Goal: Information Seeking & Learning: Check status

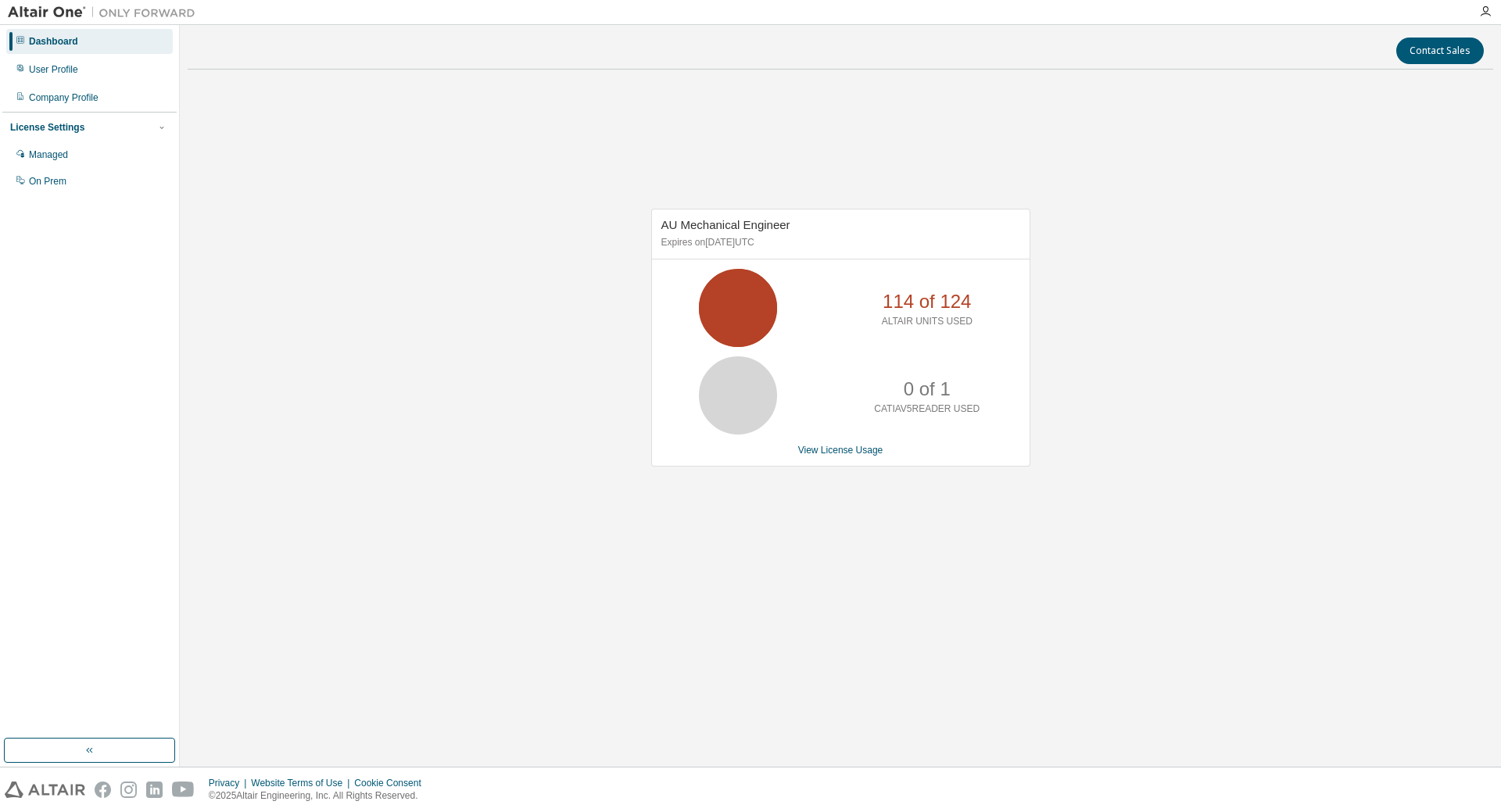
click at [768, 586] on div "AU Mechanical Engineer Expires on October 20, 2025 UTC 114 of 124 ALTAIR UNITS …" at bounding box center [840, 346] width 1305 height 527
click at [861, 448] on link "View License Usage" at bounding box center [841, 450] width 86 height 11
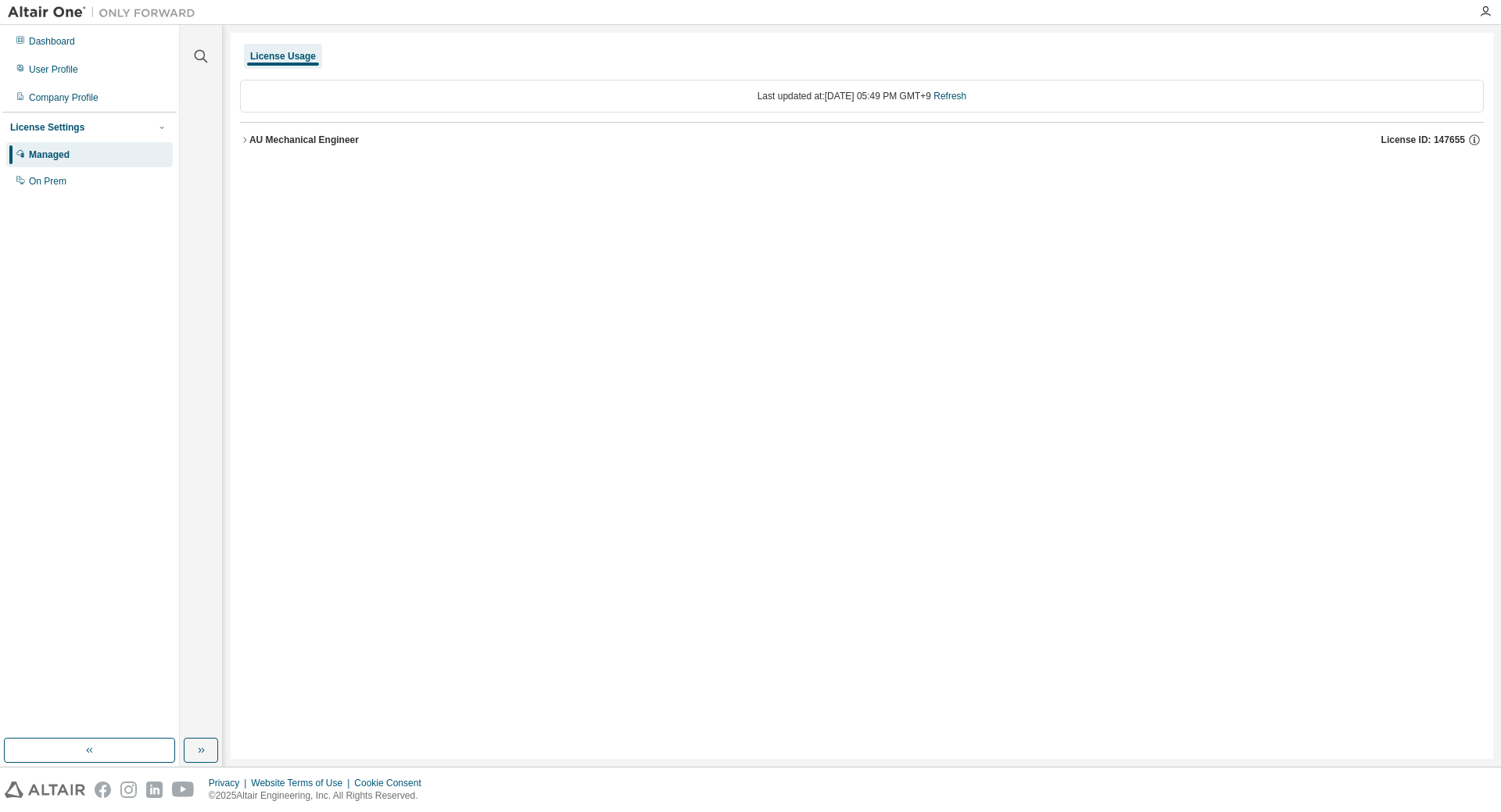
click at [242, 141] on icon "button" at bounding box center [244, 139] width 10 height 10
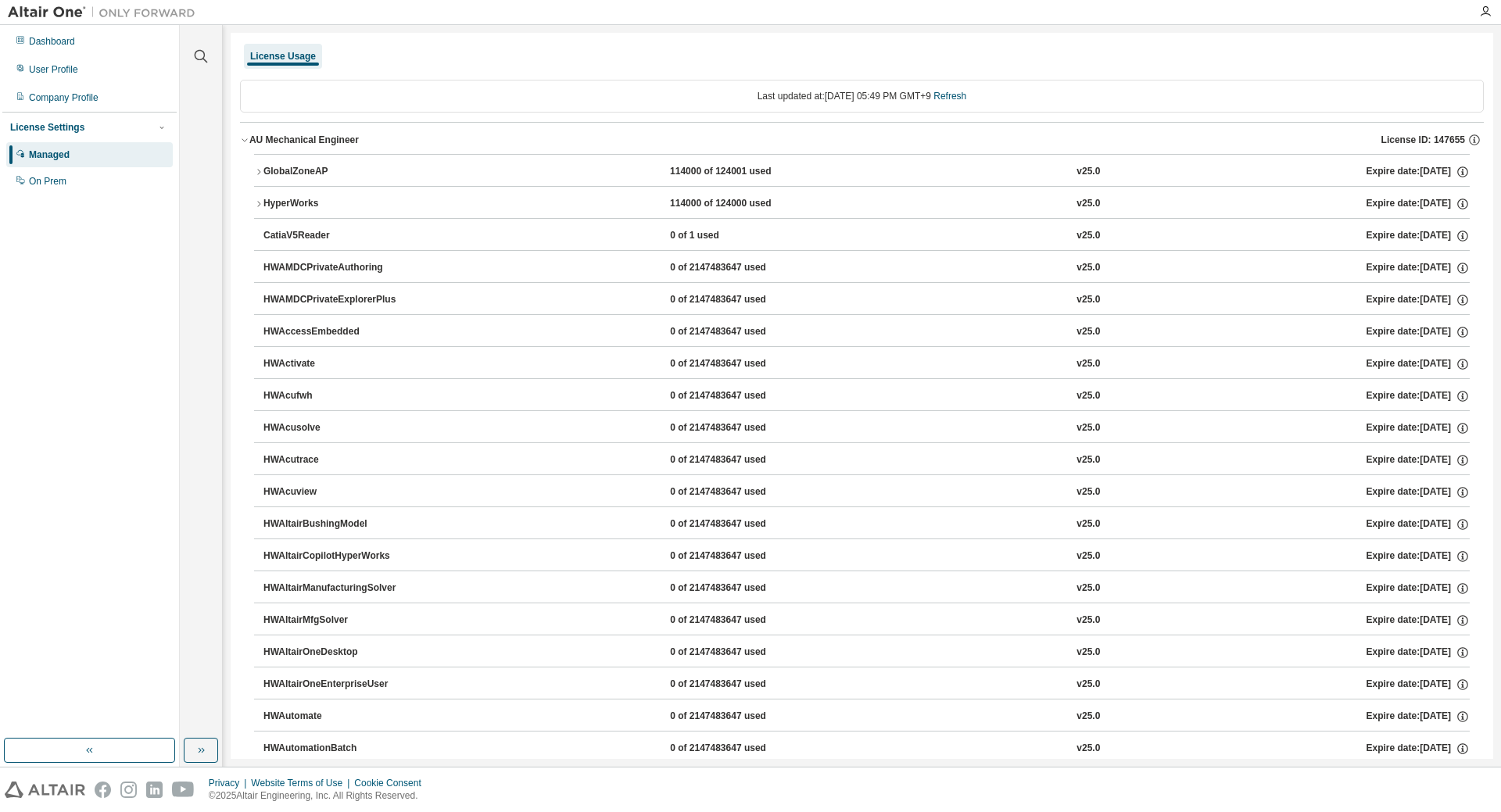
click at [260, 203] on icon "button" at bounding box center [259, 203] width 10 height 10
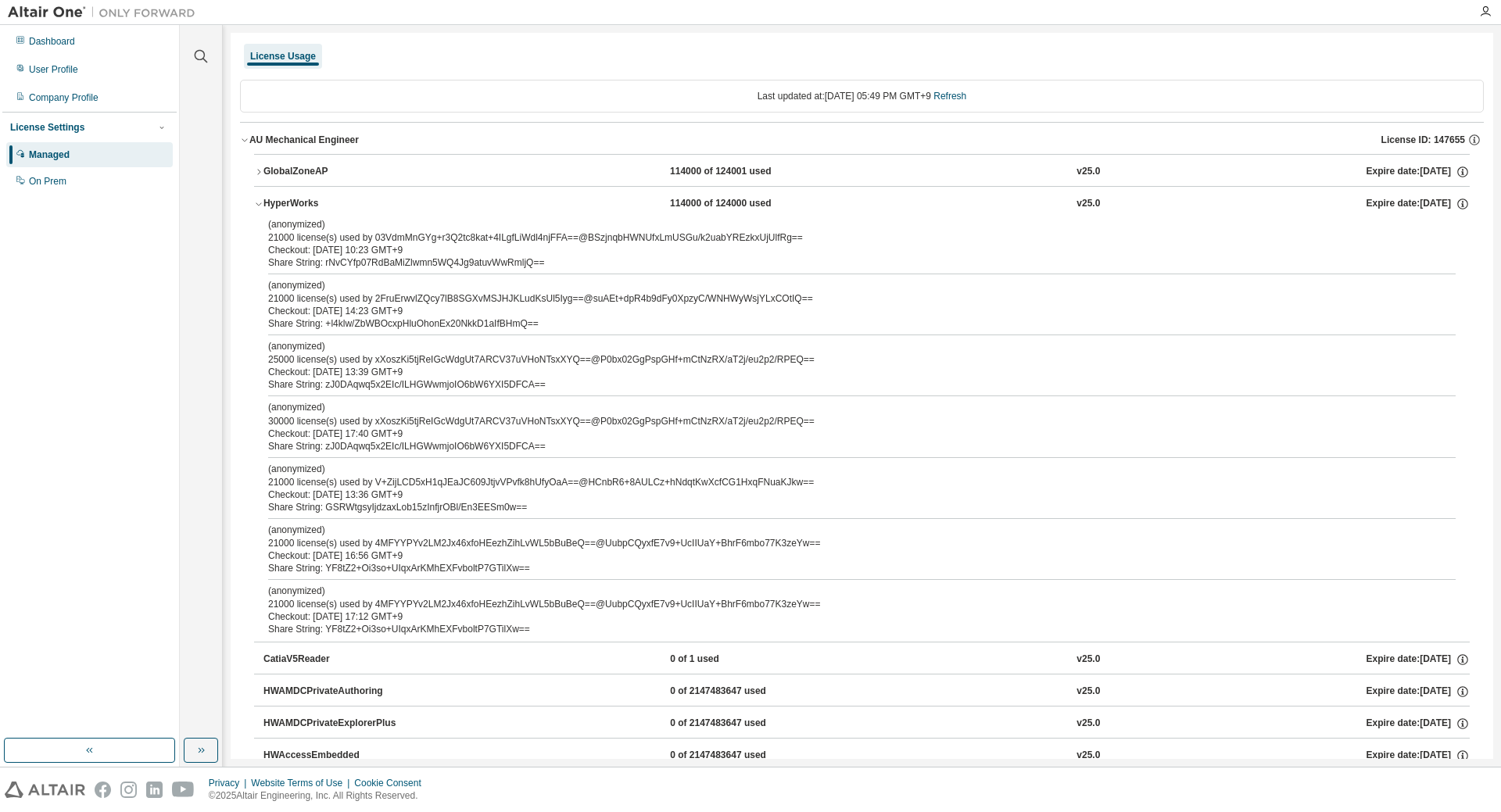
click at [260, 203] on icon "button" at bounding box center [259, 203] width 10 height 10
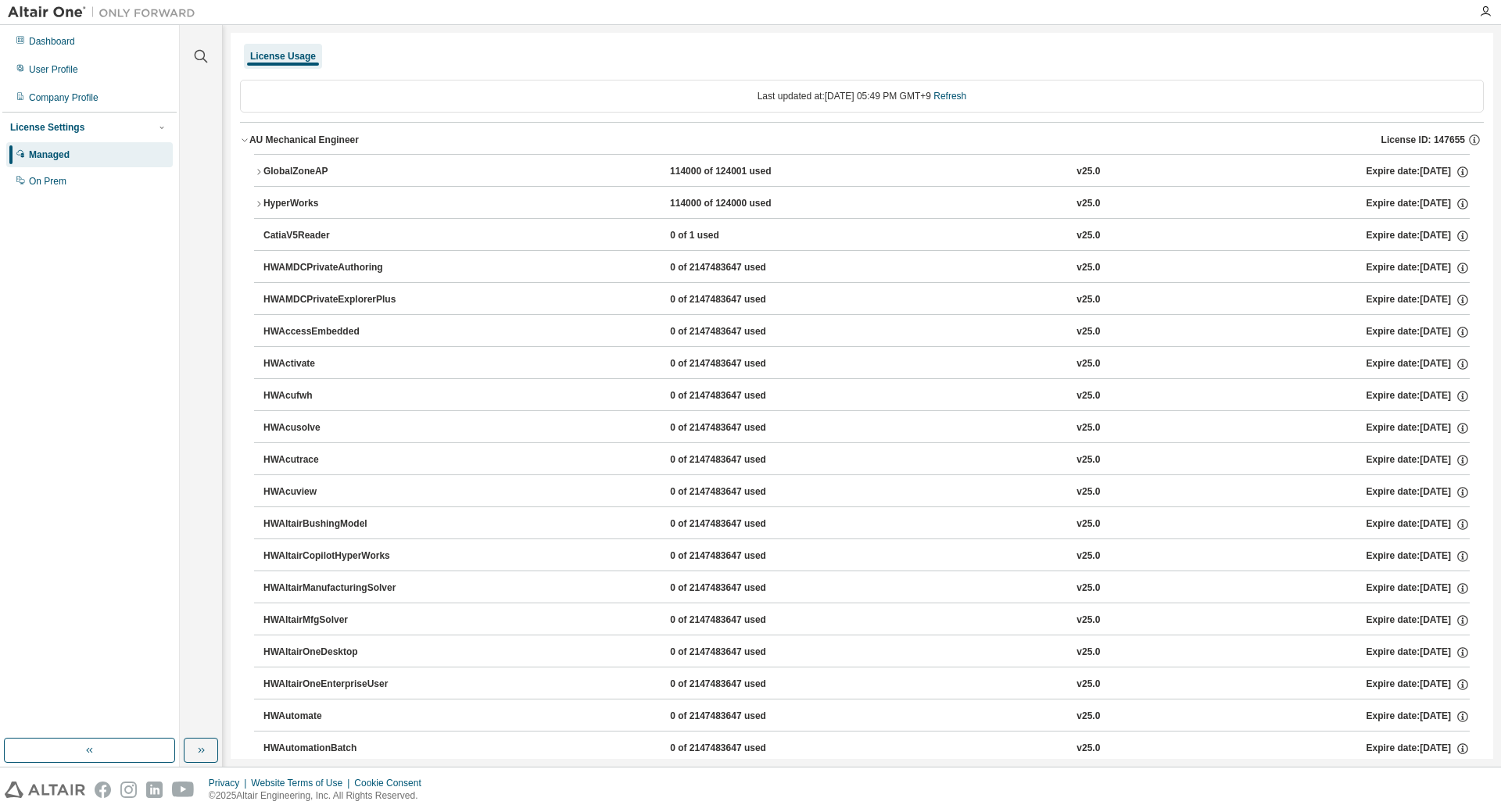
click at [256, 202] on icon "button" at bounding box center [259, 203] width 10 height 10
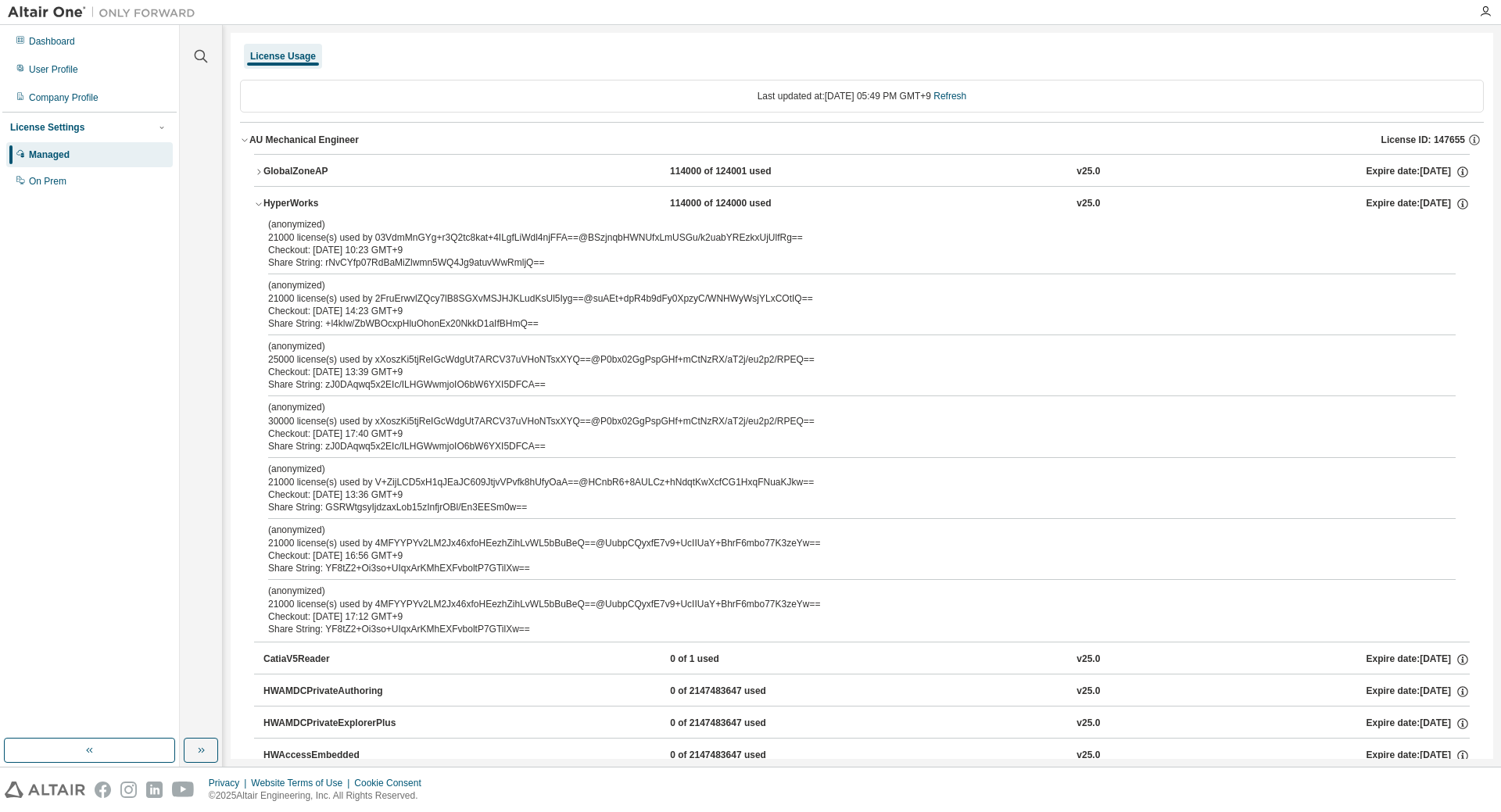
click at [256, 201] on icon "button" at bounding box center [259, 203] width 10 height 10
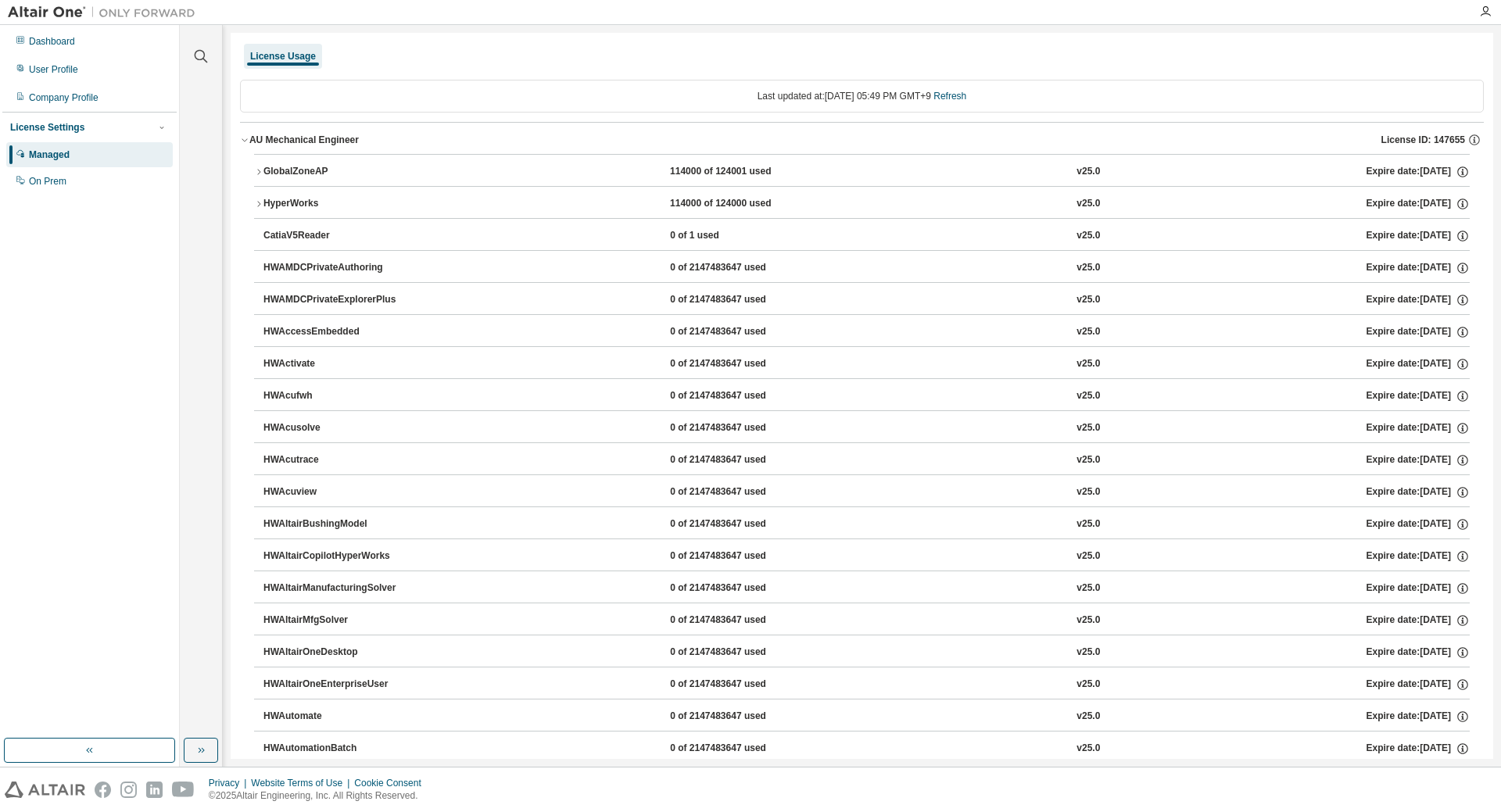
click at [256, 201] on icon "button" at bounding box center [259, 203] width 10 height 10
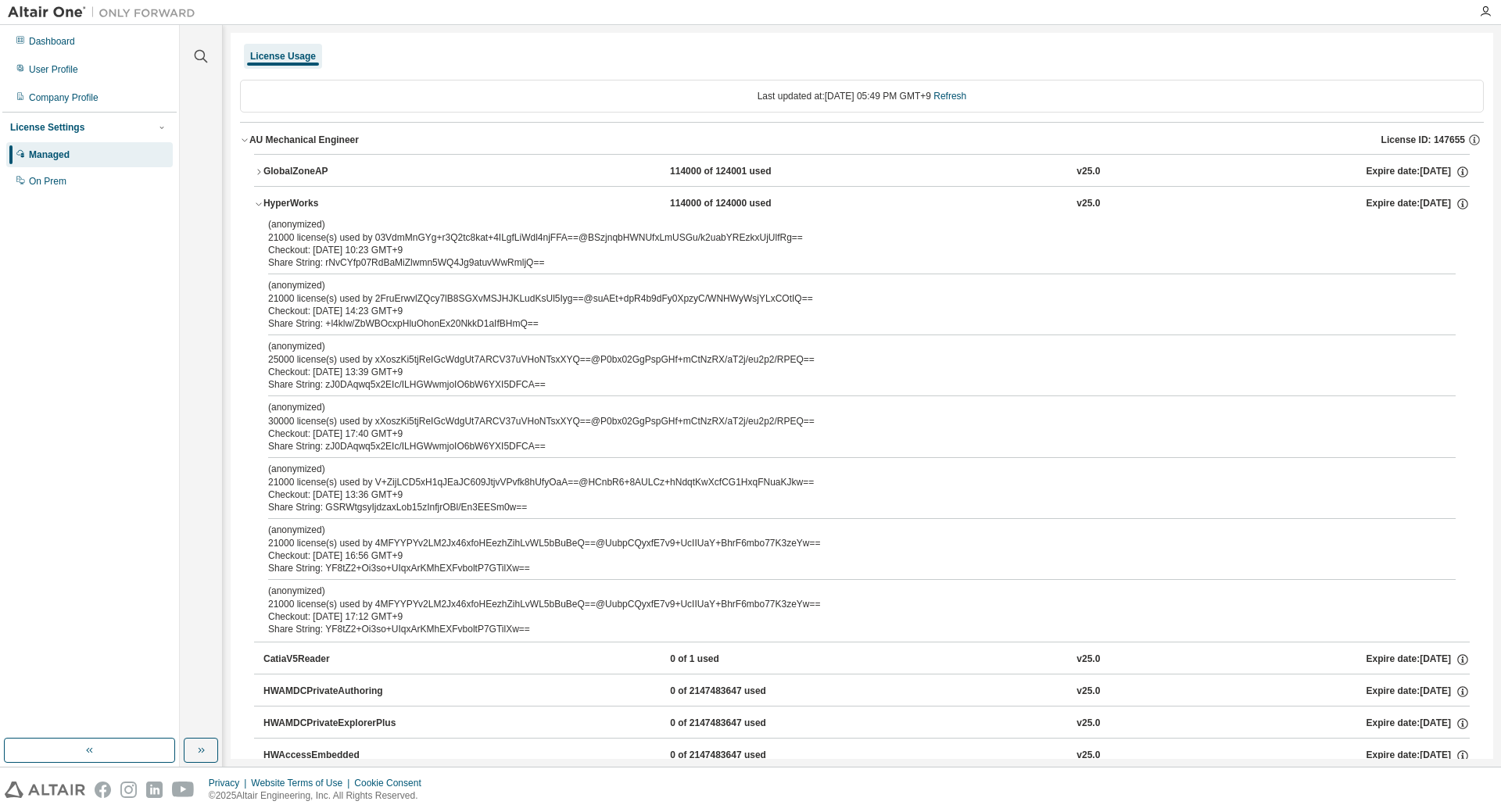
click at [260, 201] on icon "button" at bounding box center [259, 203] width 10 height 10
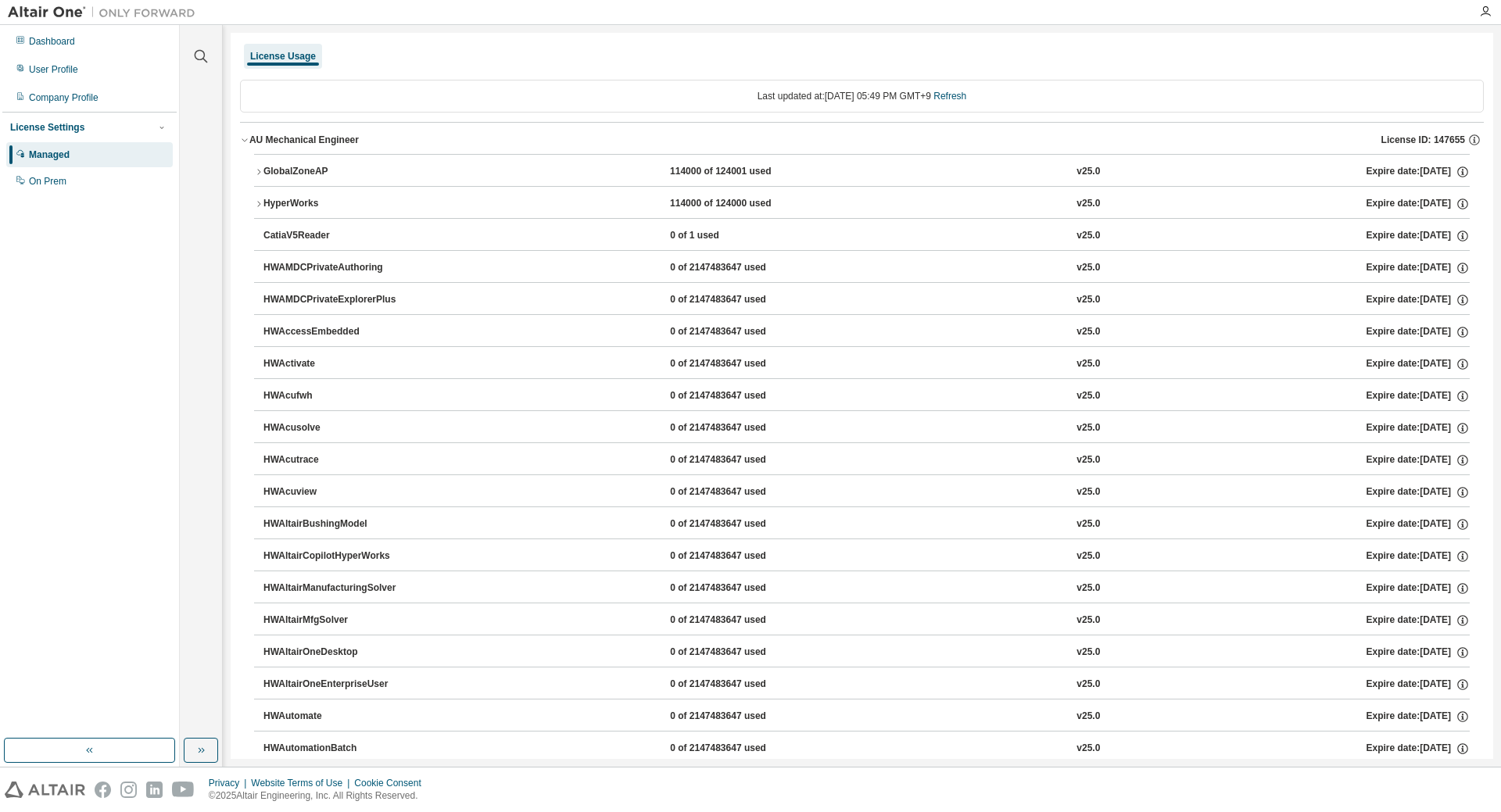
click at [319, 215] on button "HyperWorks 114000 of 124000 used v25.0 Expire date: 2025-10-20" at bounding box center [863, 204] width 1216 height 35
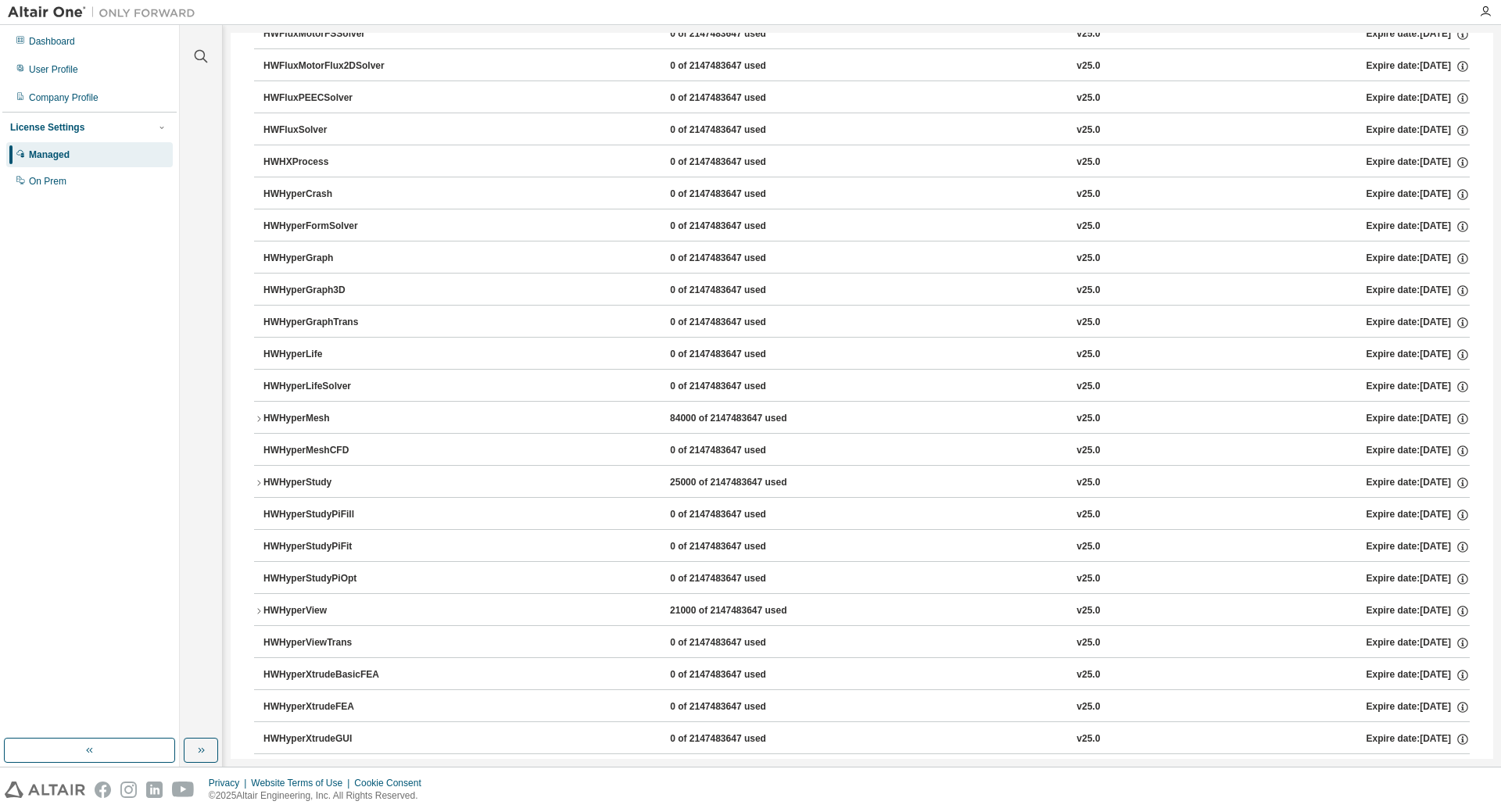
scroll to position [2657, 0]
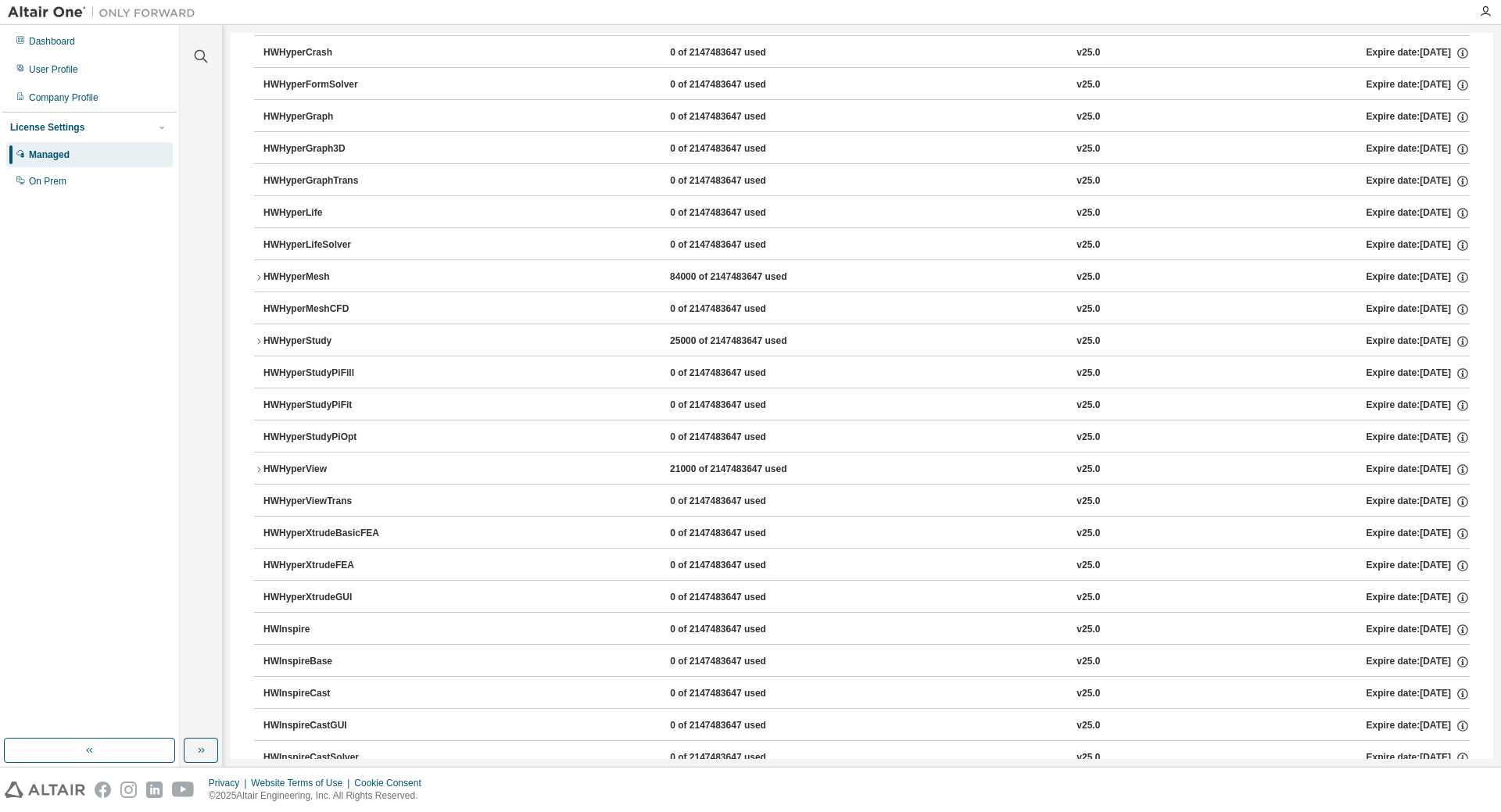
click at [334, 286] on button "HWHyperMesh 84000 of 2147483647 used v25.0 Expire date: 2025-10-20" at bounding box center [863, 278] width 1216 height 35
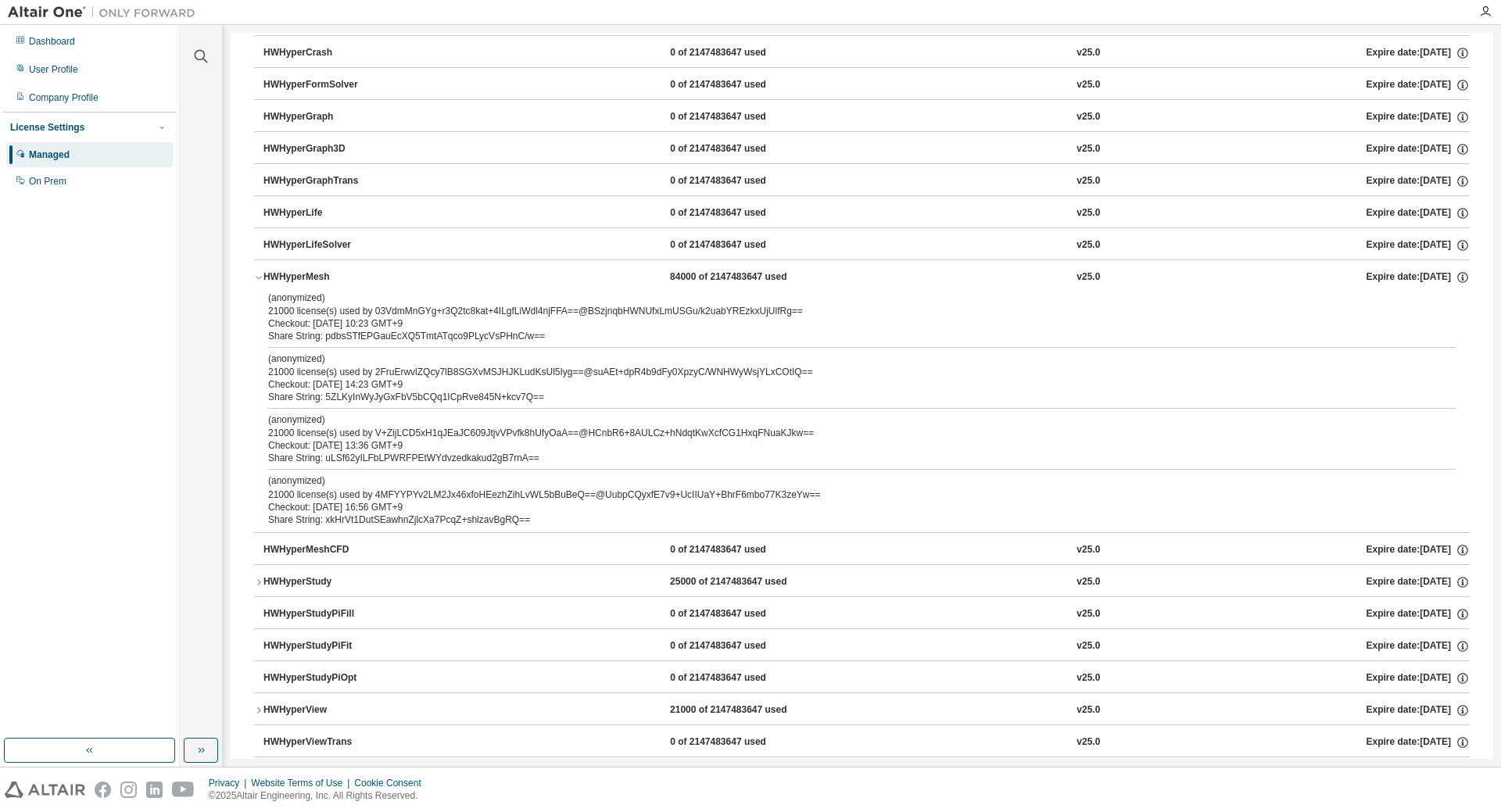
click at [359, 525] on div "Share String: xkHrVt1DutSEawhnZjlcXa7PcqZ+shlzavBgRQ==" at bounding box center [844, 520] width 1151 height 12
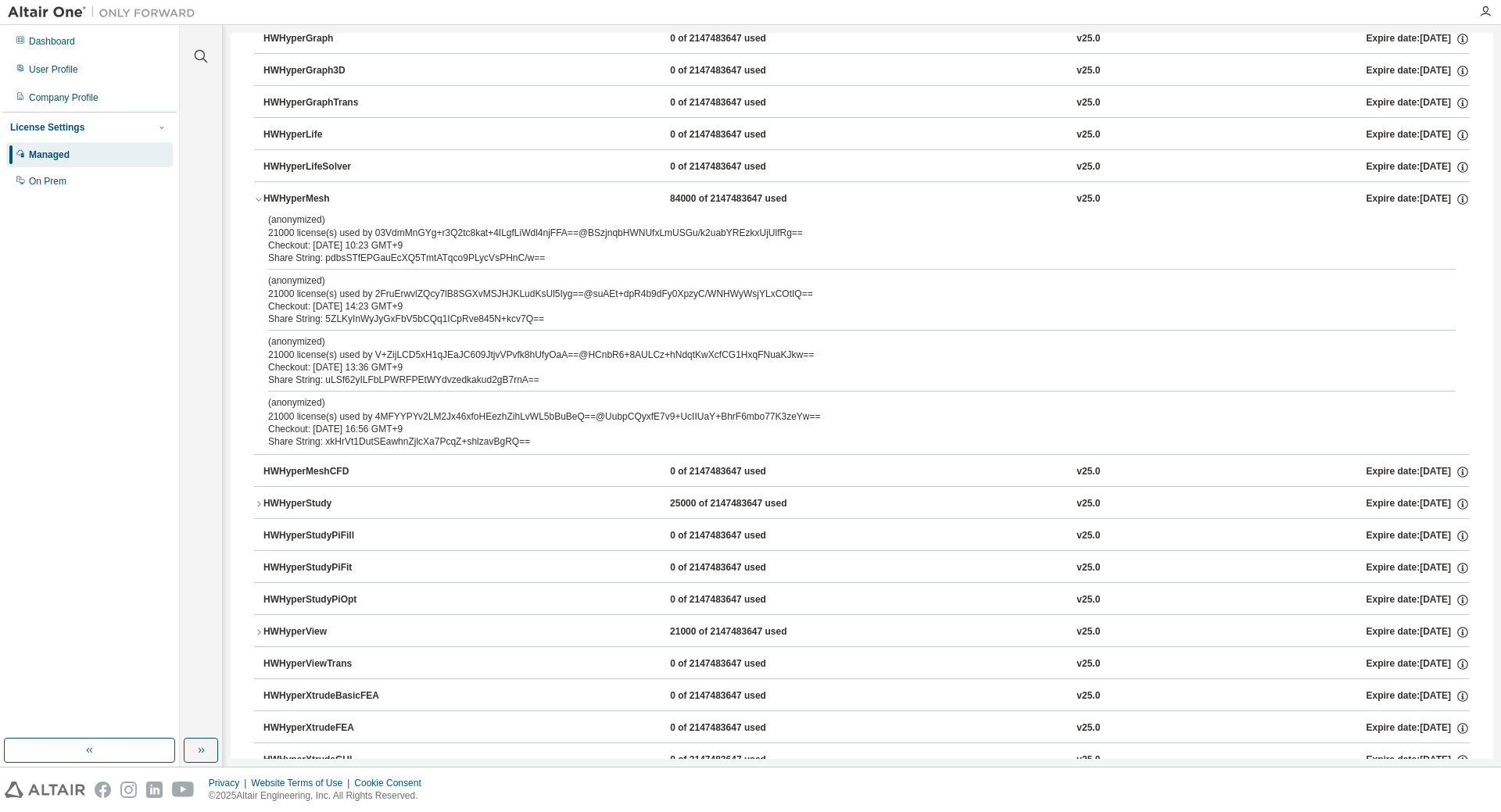
click at [334, 509] on div "HWHyperStudy" at bounding box center [334, 504] width 141 height 14
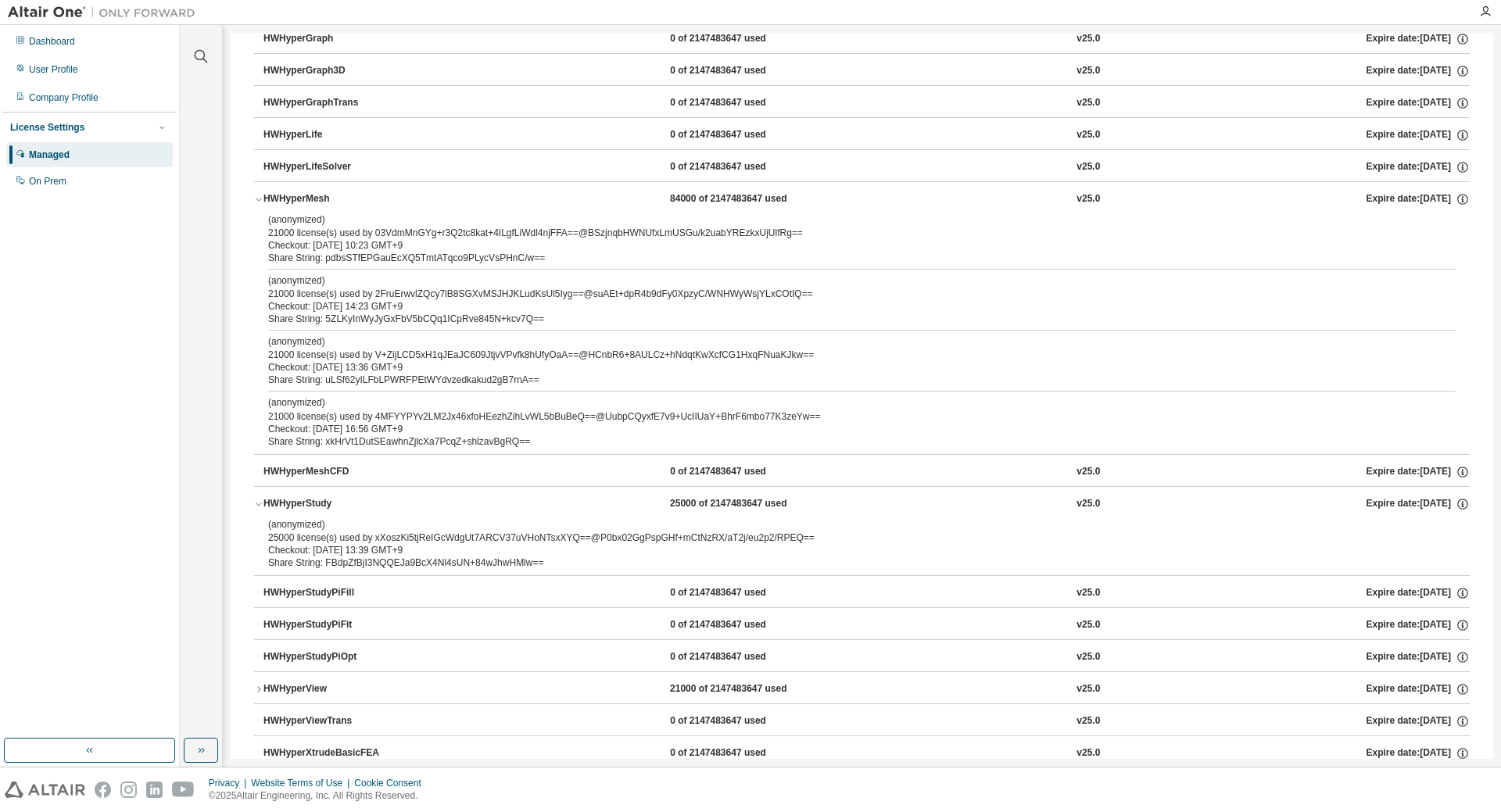
click at [334, 509] on div "HWHyperStudy" at bounding box center [334, 504] width 141 height 14
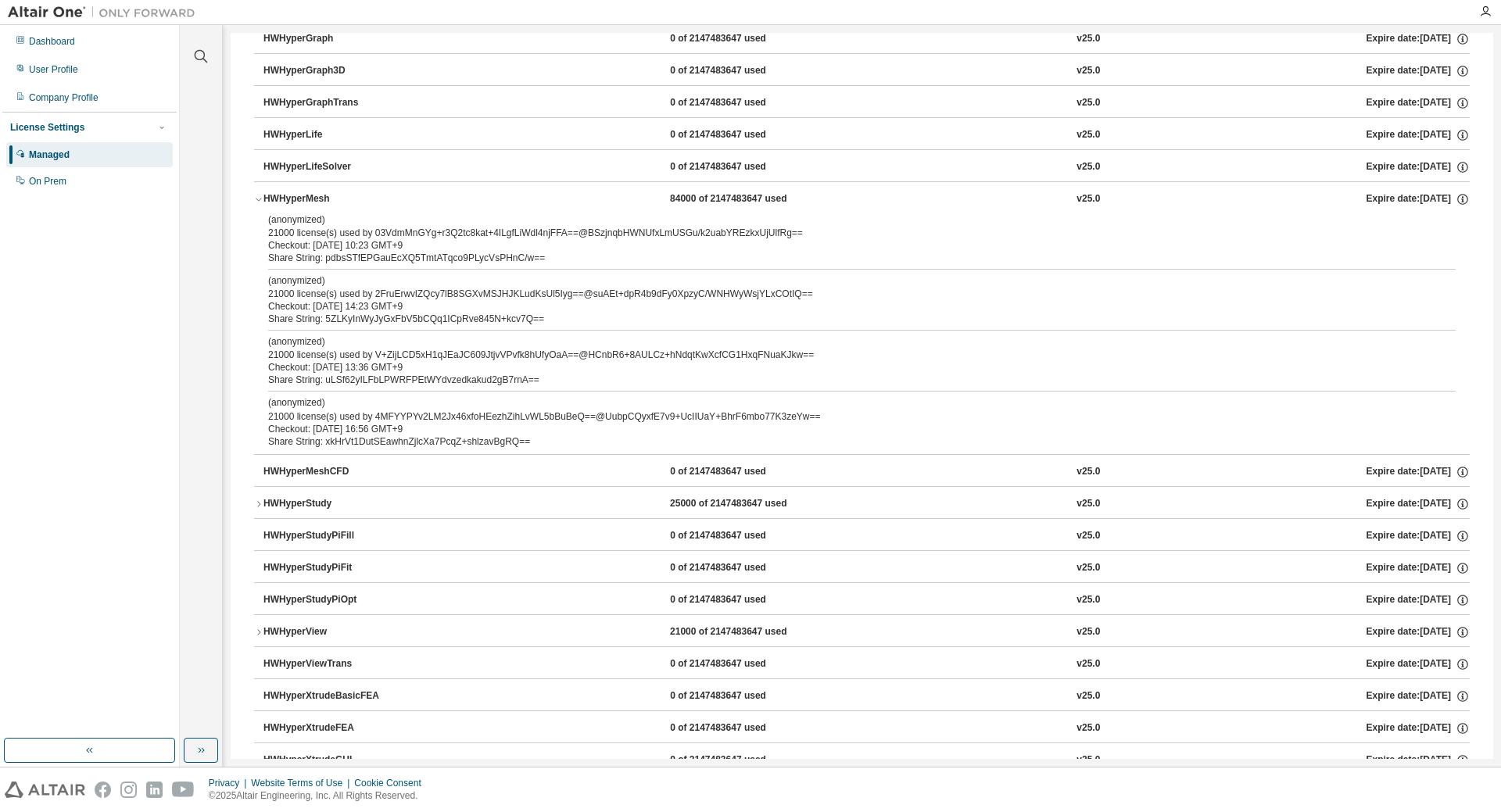
click at [334, 509] on div "HWHyperStudy" at bounding box center [334, 504] width 141 height 14
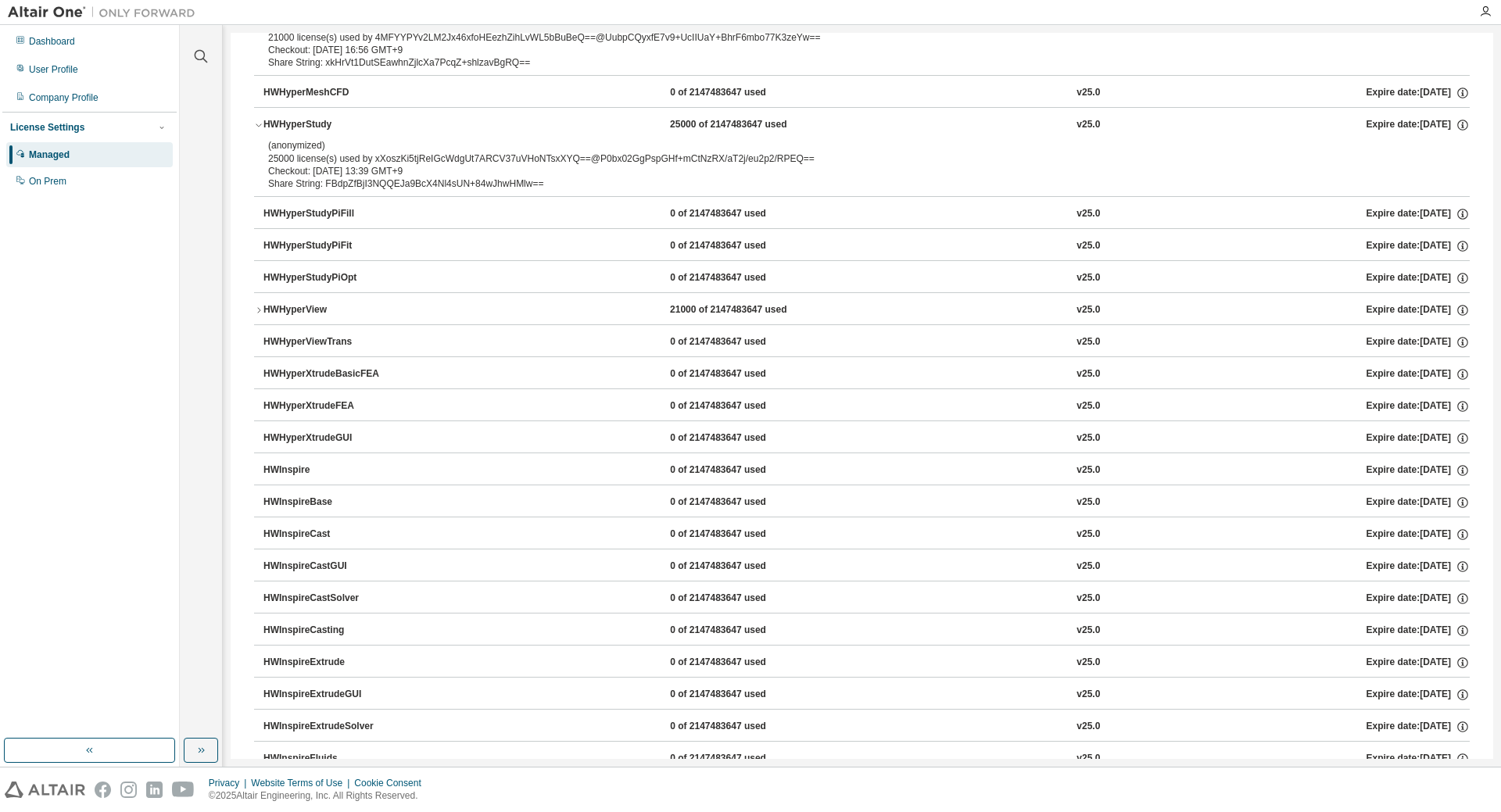
scroll to position [3048, 0]
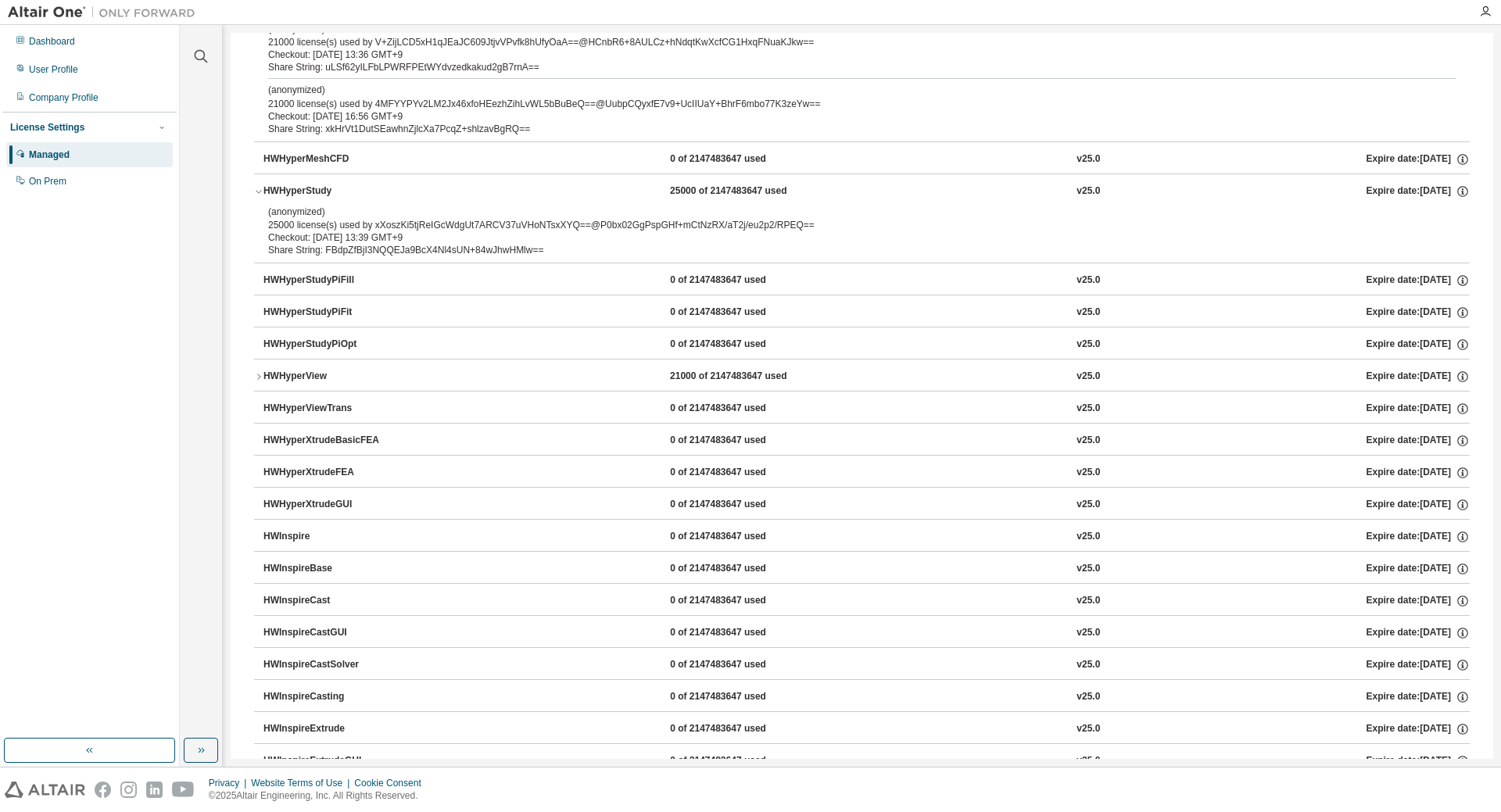
click at [301, 380] on div "HWHyperView" at bounding box center [334, 377] width 141 height 14
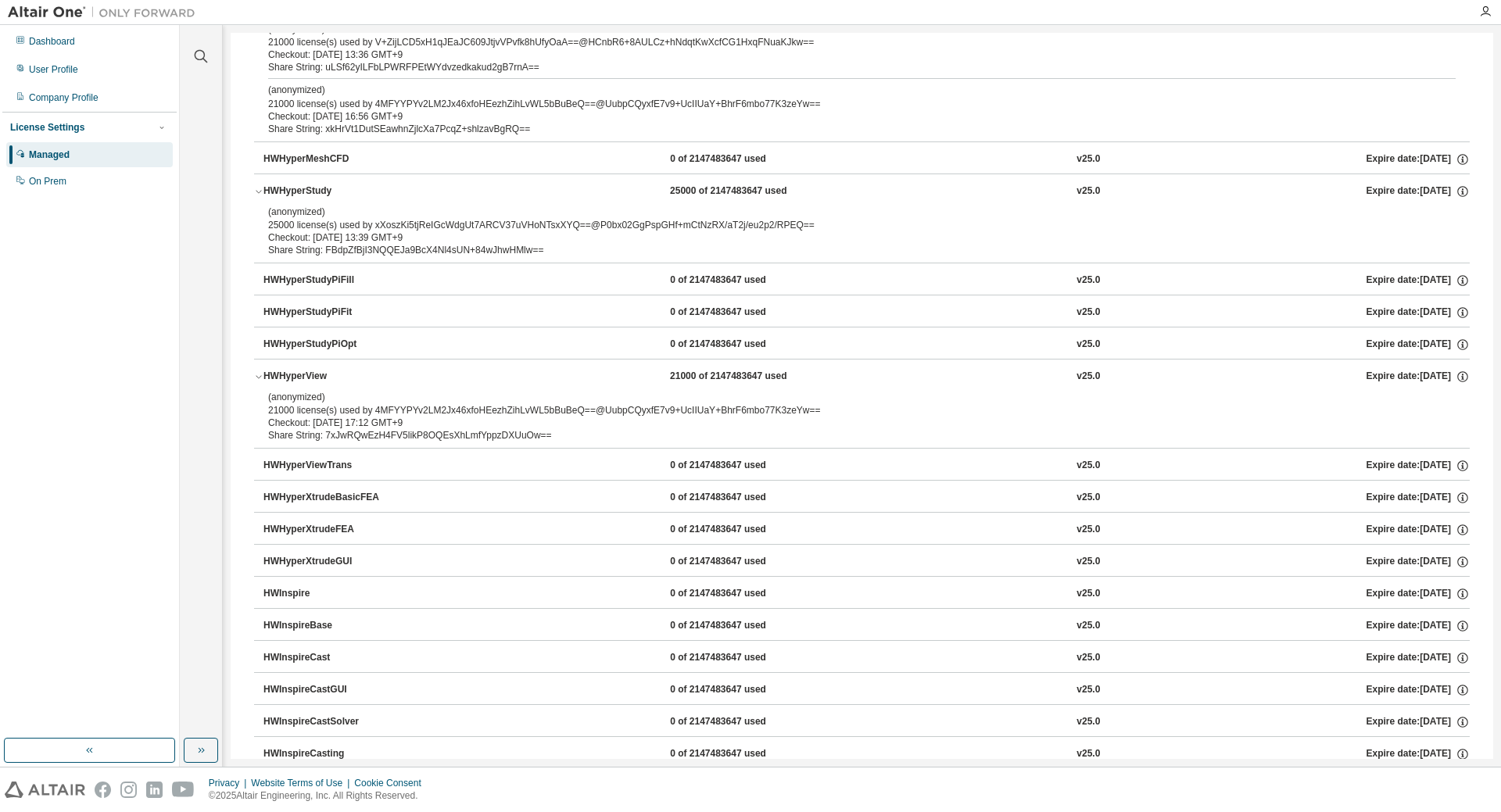
click at [337, 414] on div "(anonymized) 21000 license(s) used by 4MFYYPYv2LM2Jx46xfoHEezhZihLvWL5bBuBeQ==@…" at bounding box center [844, 404] width 1151 height 26
click at [391, 426] on div "Checkout: [DATE] 17:12 GMT+9" at bounding box center [844, 423] width 1151 height 12
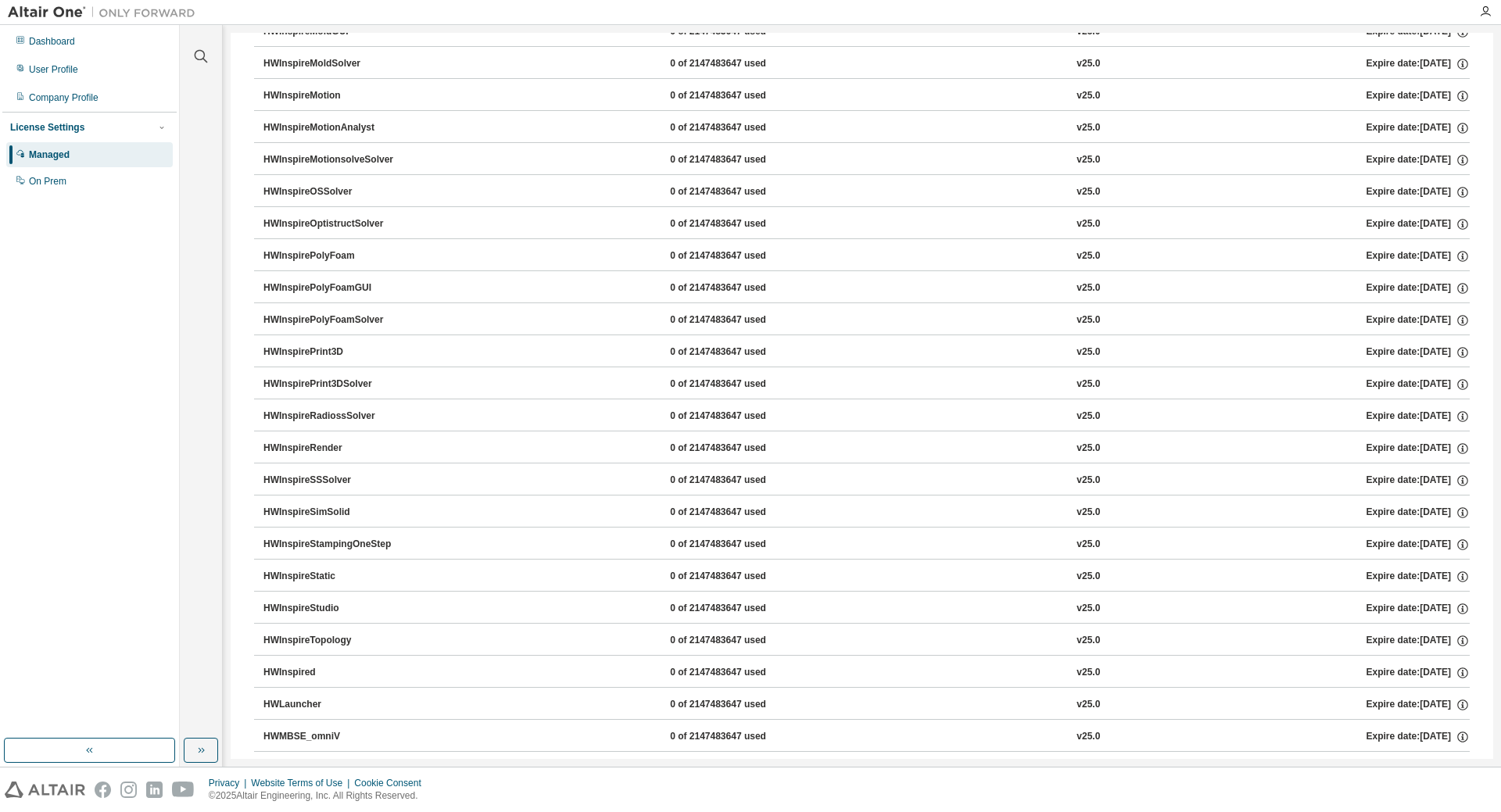
scroll to position [4198, 0]
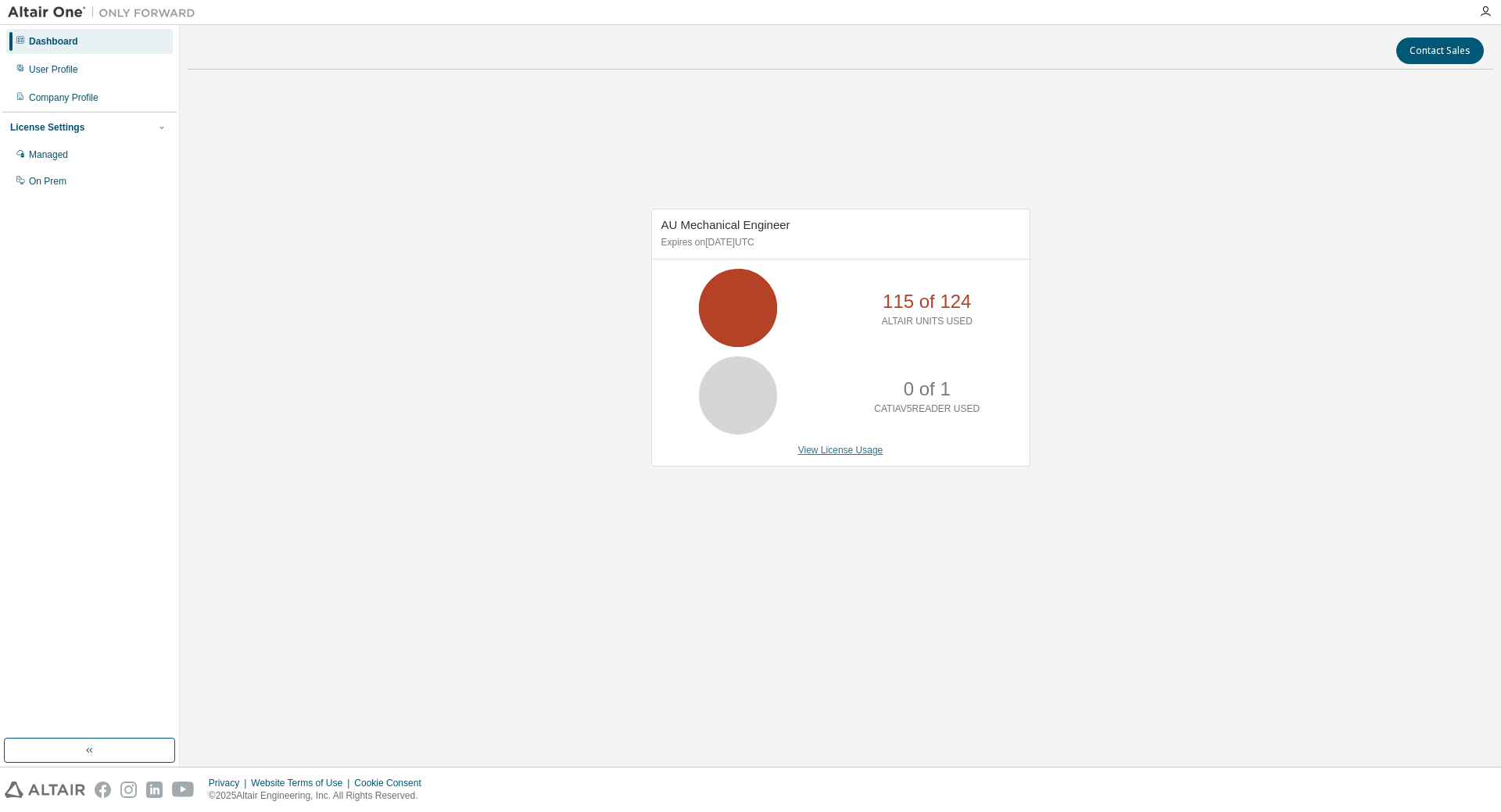
click at [819, 451] on link "View License Usage" at bounding box center [841, 450] width 86 height 11
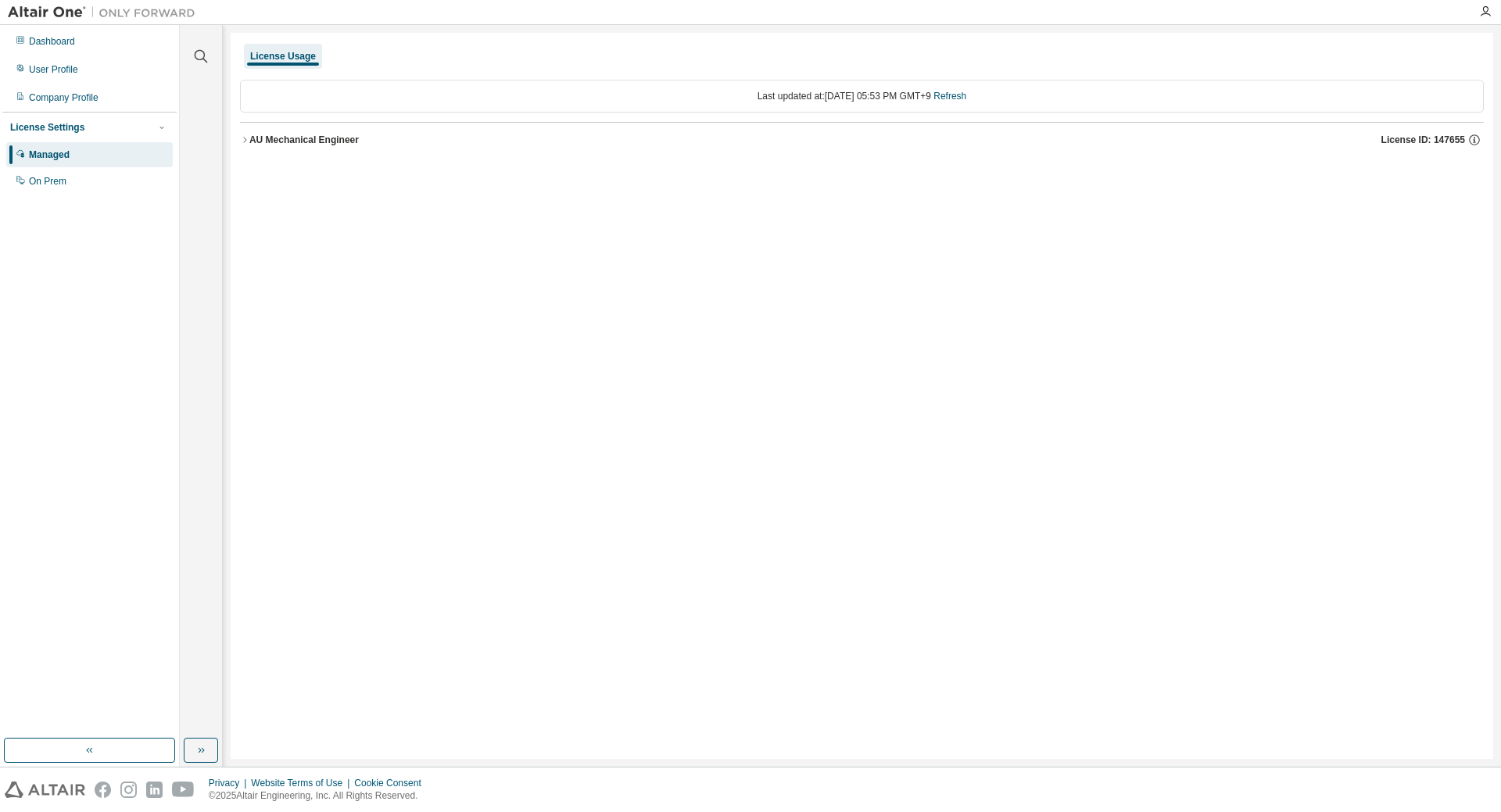
click at [250, 139] on div "AU Mechanical Engineer" at bounding box center [304, 140] width 110 height 12
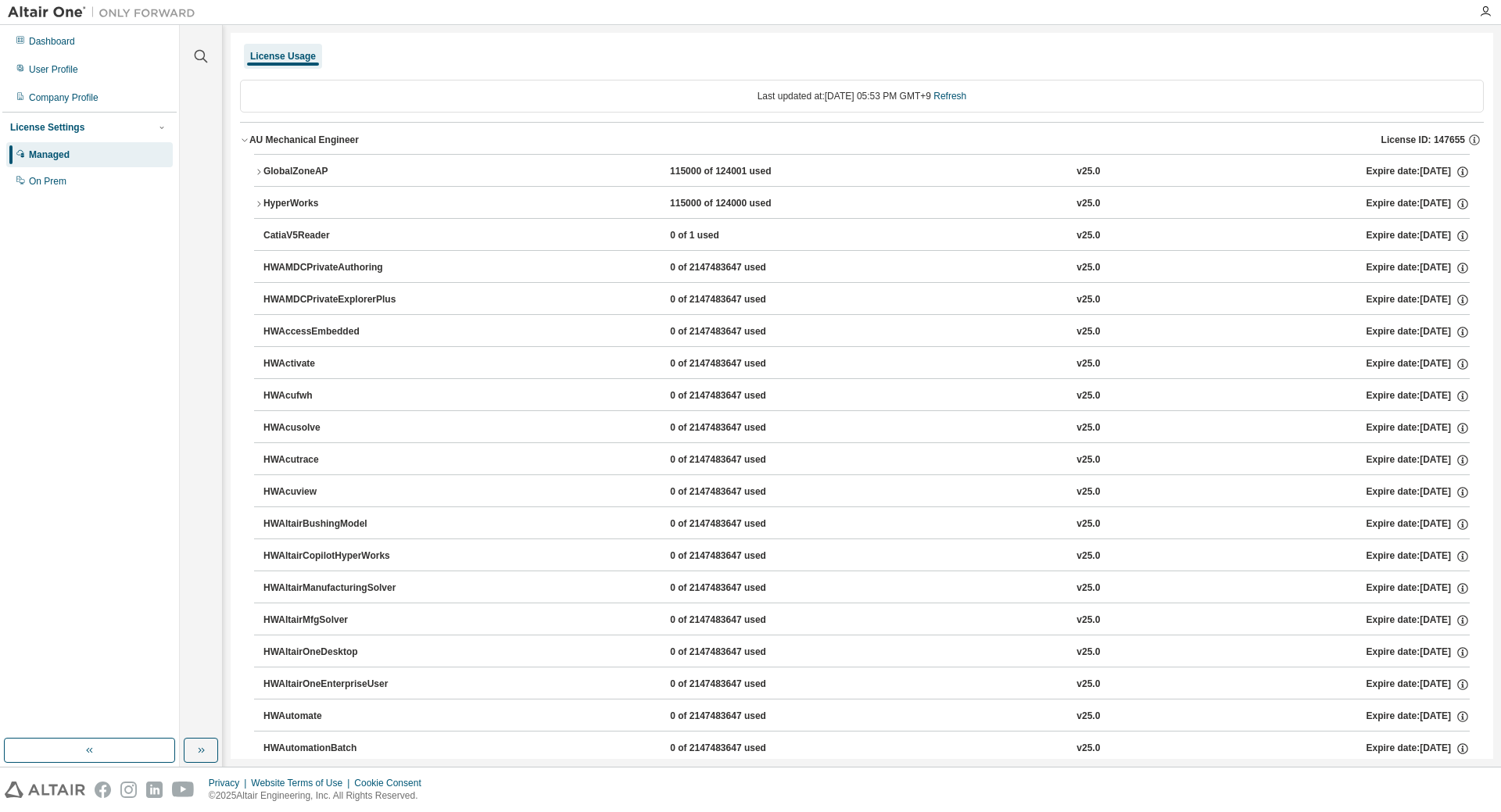
click at [256, 208] on icon "button" at bounding box center [259, 203] width 10 height 10
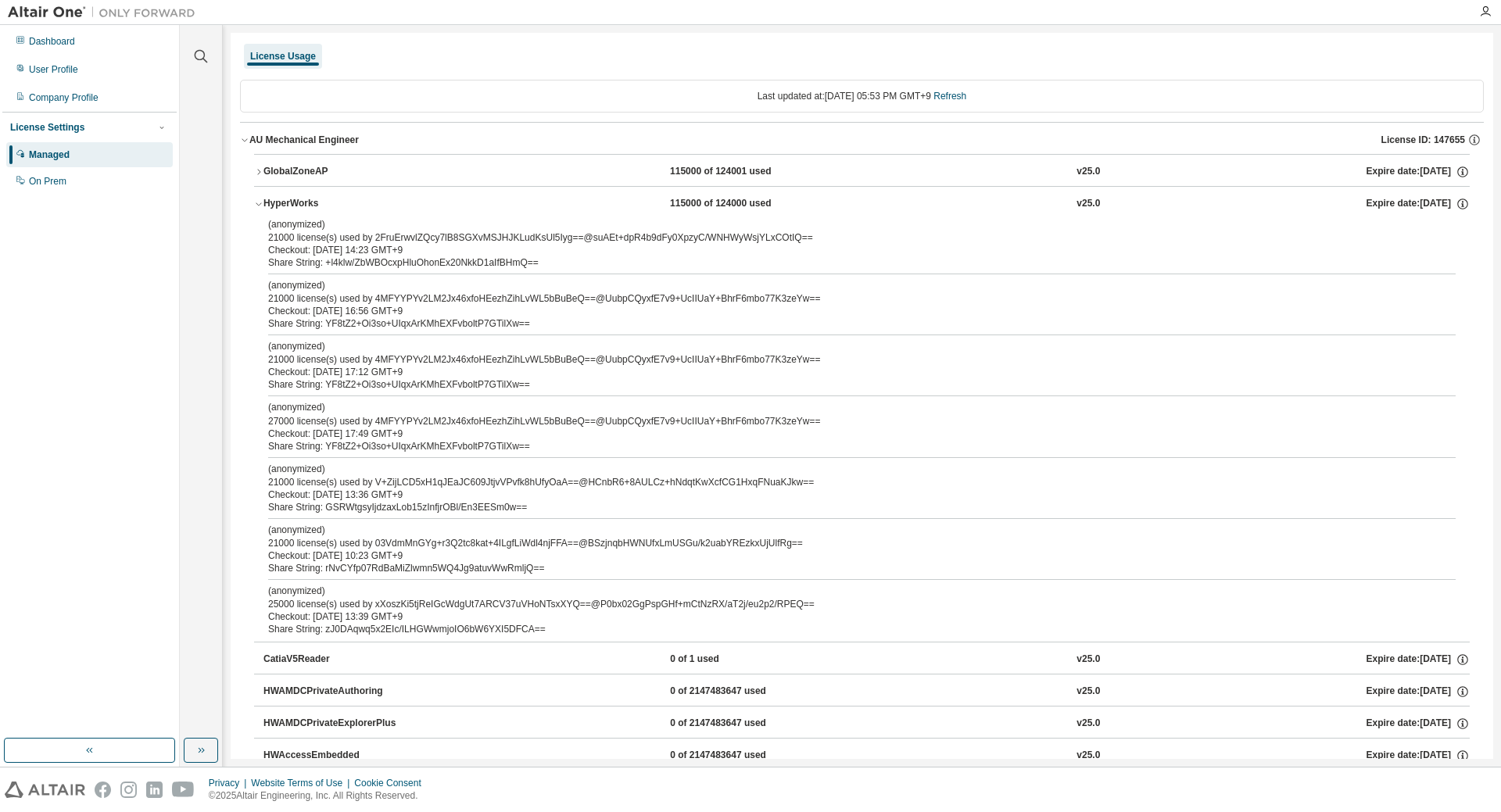
click at [258, 206] on icon "button" at bounding box center [259, 203] width 10 height 10
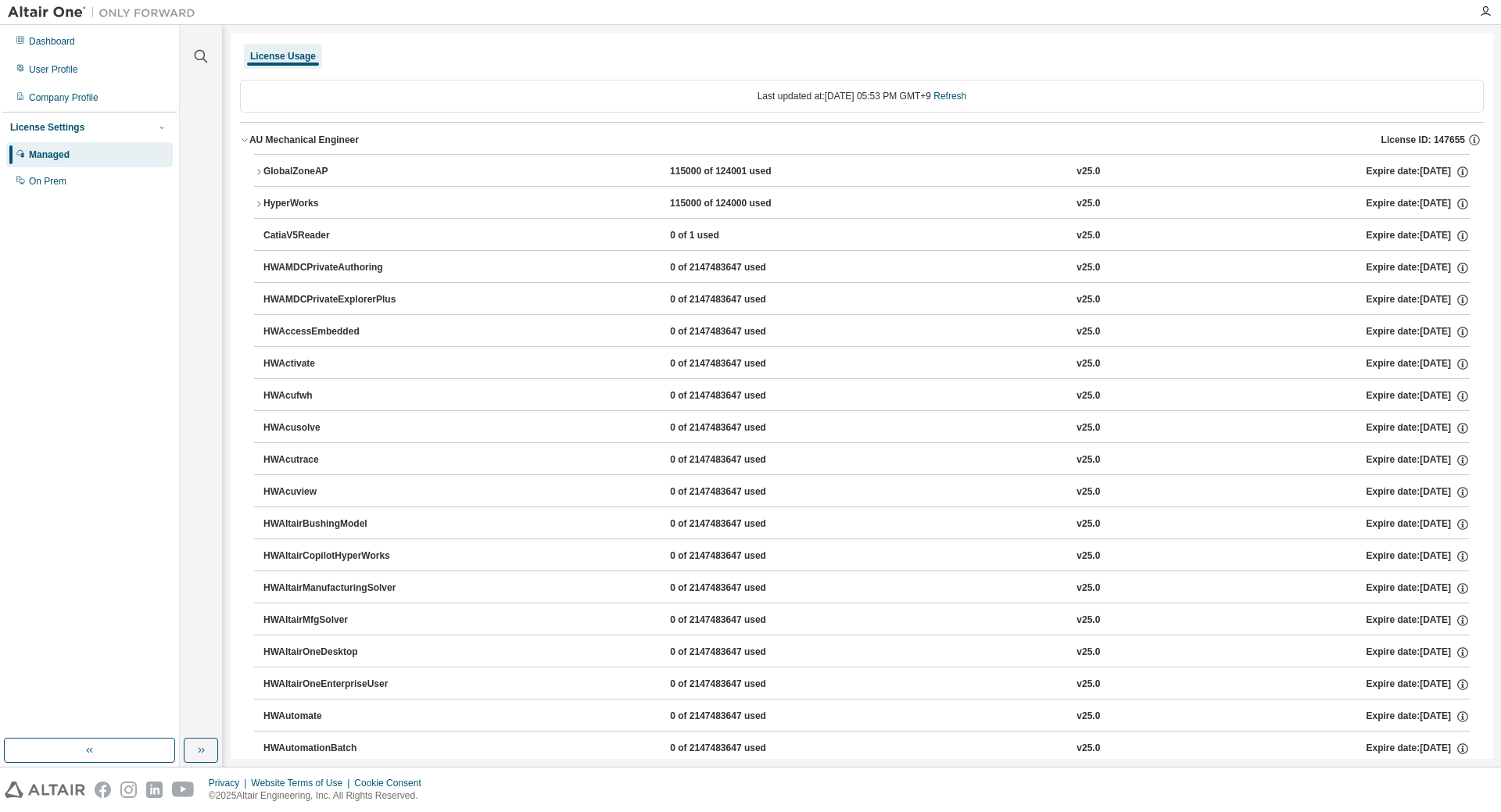
click at [260, 203] on icon "button" at bounding box center [259, 203] width 3 height 5
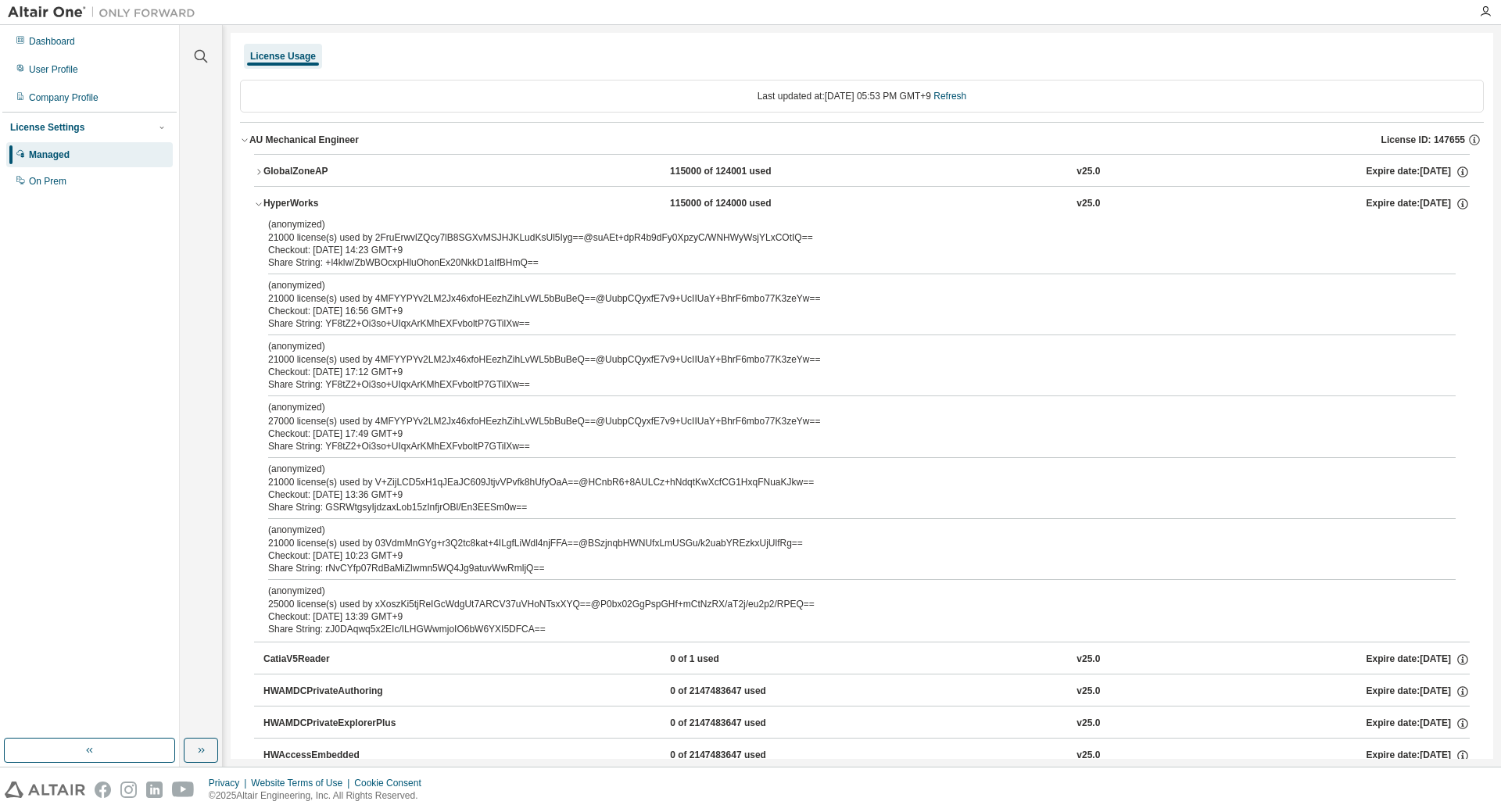
click at [252, 53] on div "License Usage" at bounding box center [283, 56] width 66 height 12
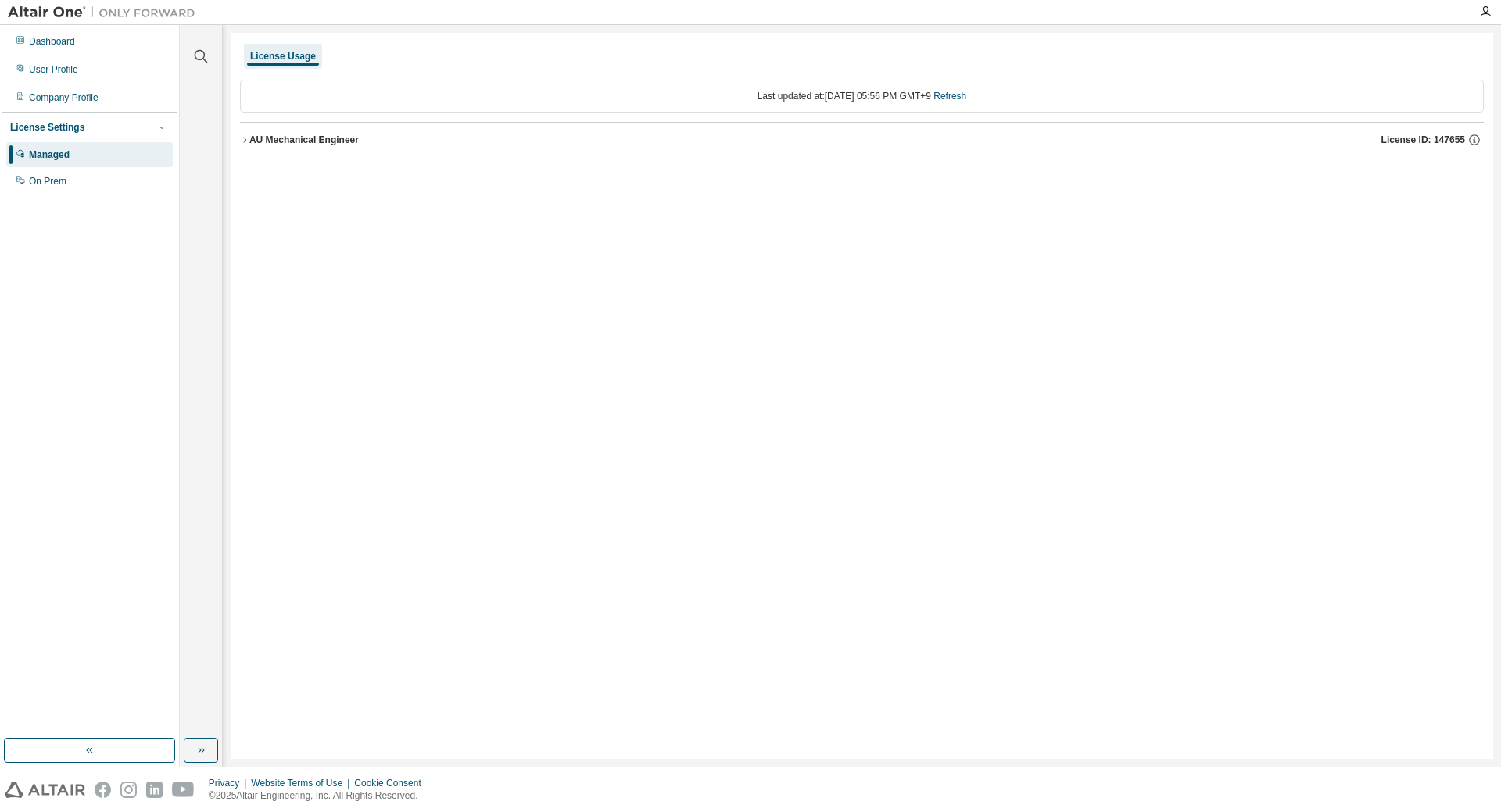
click at [246, 139] on icon "button" at bounding box center [245, 139] width 3 height 5
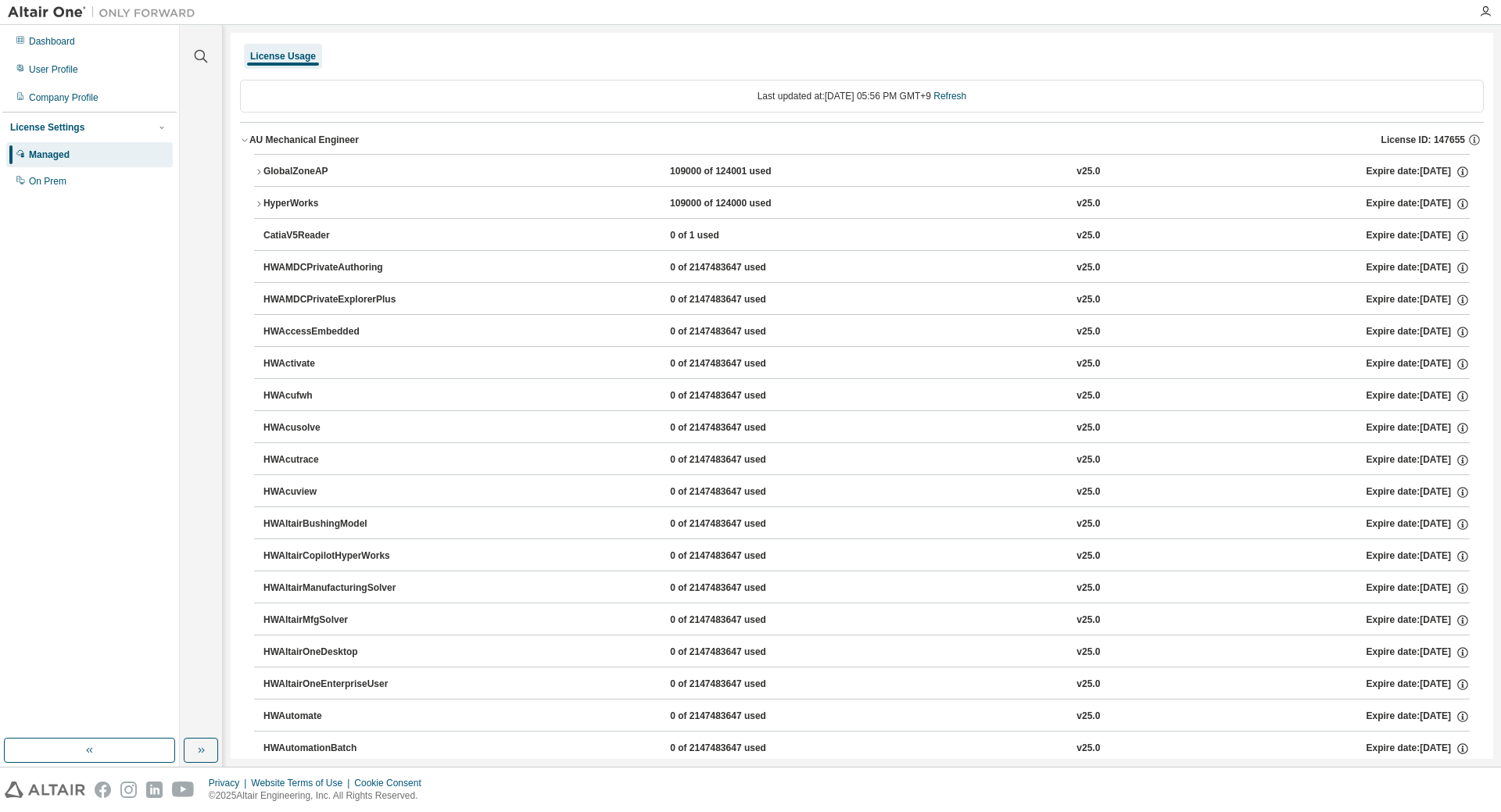
click at [258, 204] on icon "button" at bounding box center [259, 203] width 10 height 10
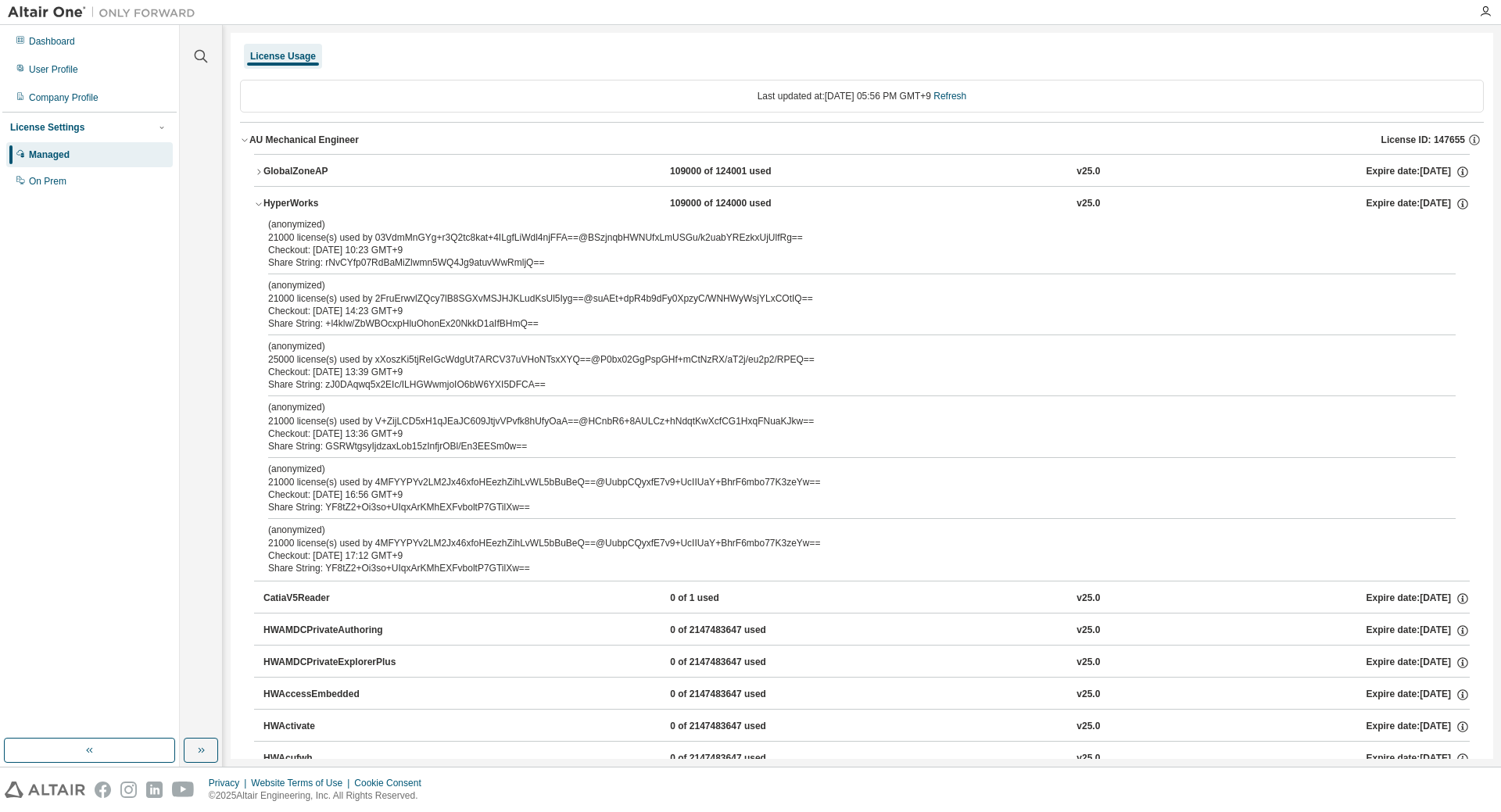
click at [258, 204] on icon "button" at bounding box center [259, 203] width 10 height 10
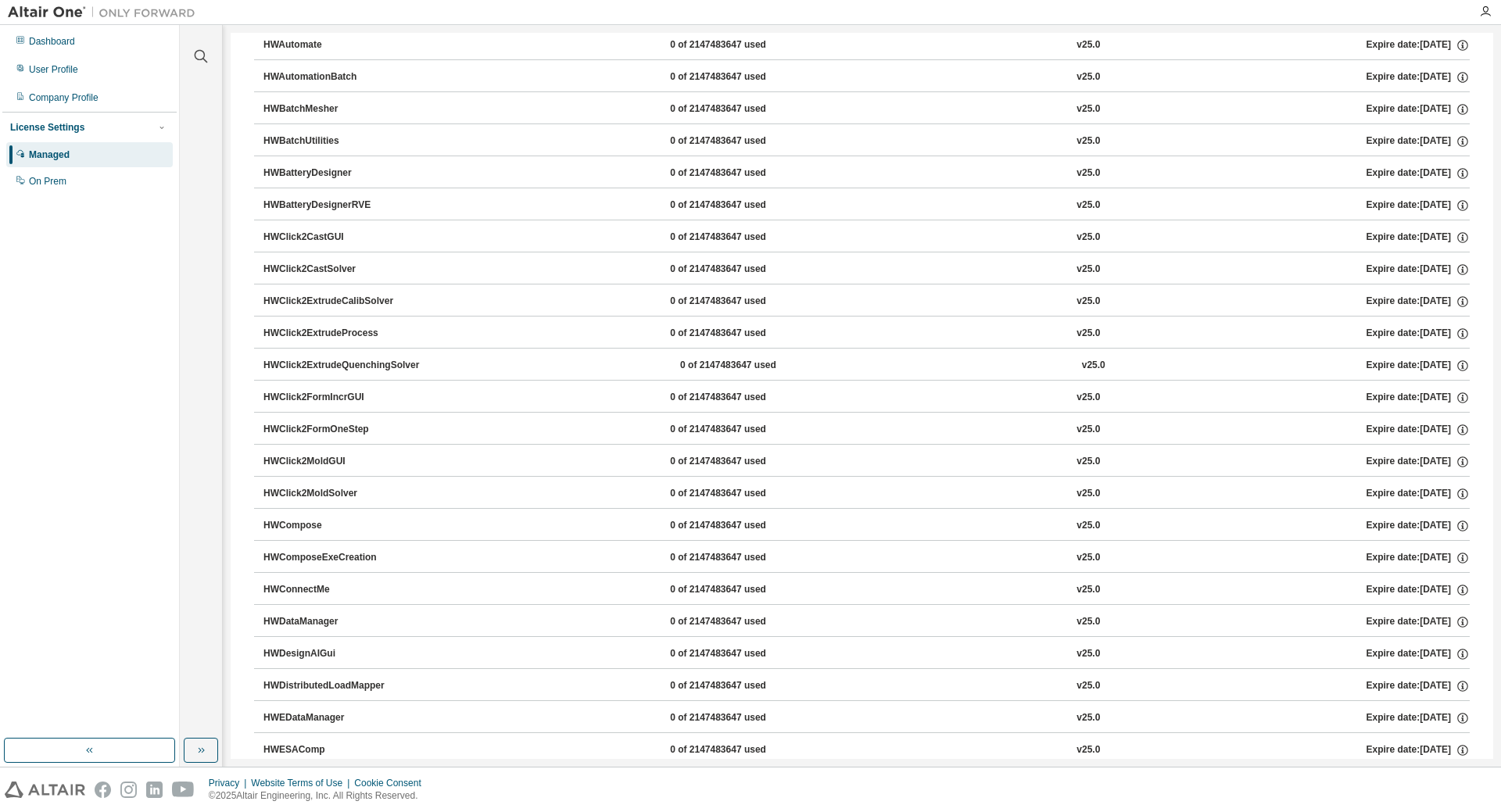
scroll to position [782, 0]
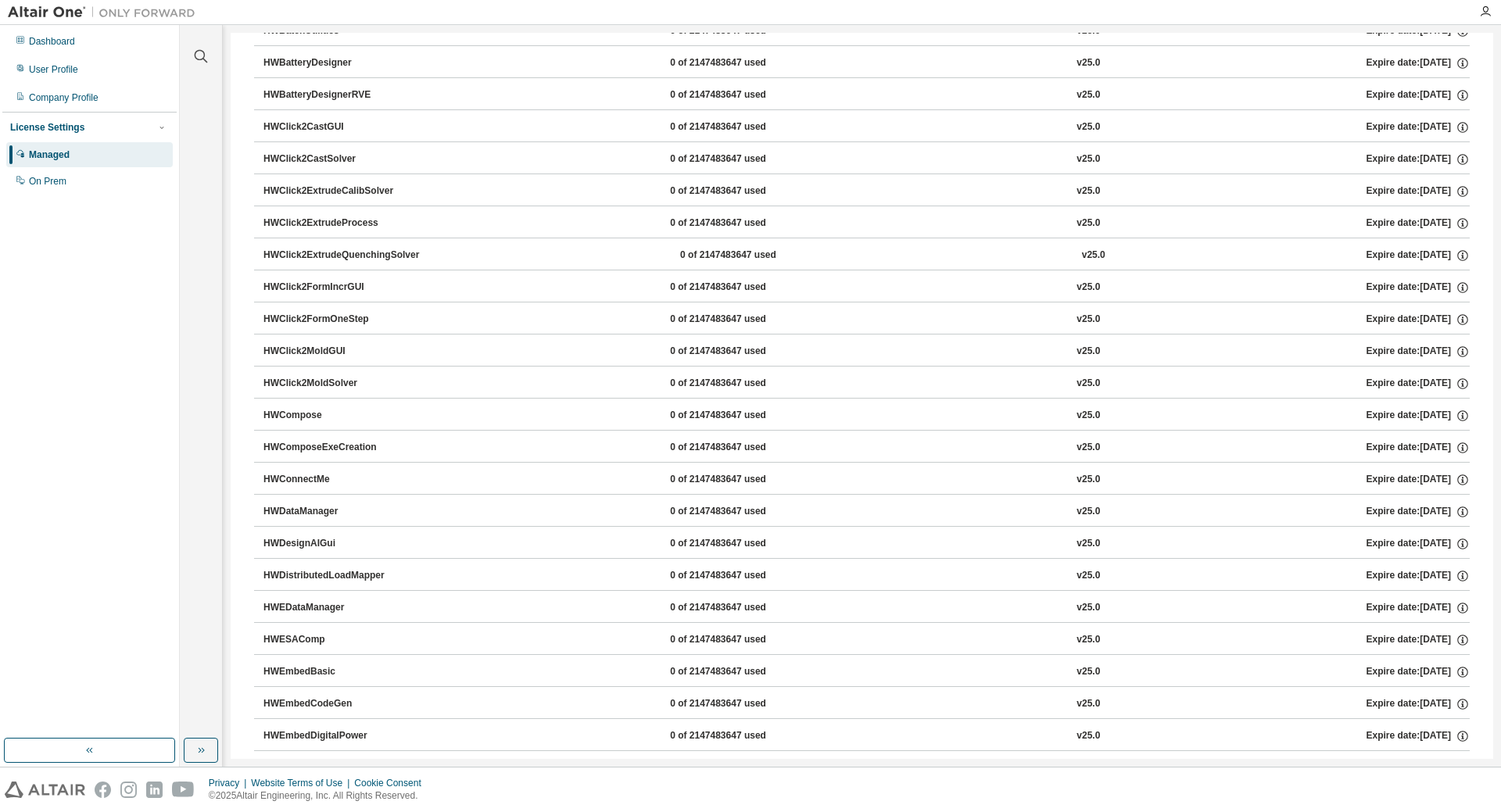
click at [199, 763] on div "Clear all Collapse on share string Yes No Only used licenses Yes No Only my usa…" at bounding box center [202, 396] width 43 height 742
click at [196, 754] on icon "button" at bounding box center [201, 750] width 12 height 12
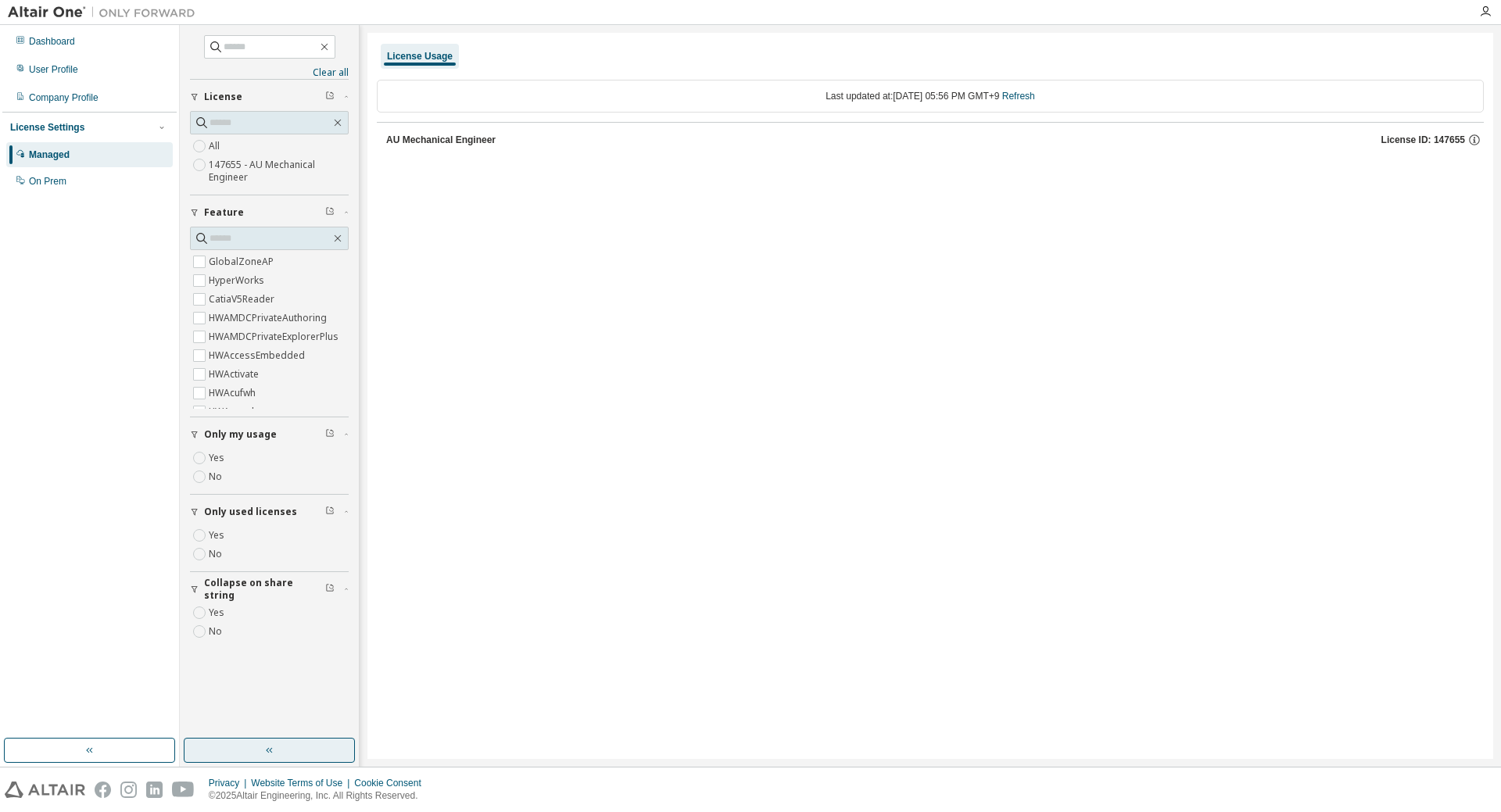
scroll to position [0, 0]
click at [408, 150] on button "AU Mechanical Engineer License ID: 147655" at bounding box center [935, 140] width 1098 height 35
click at [220, 528] on label "Yes" at bounding box center [218, 535] width 19 height 19
click at [392, 130] on button "AU Mechanical Engineer License ID: 147655" at bounding box center [931, 140] width 1107 height 35
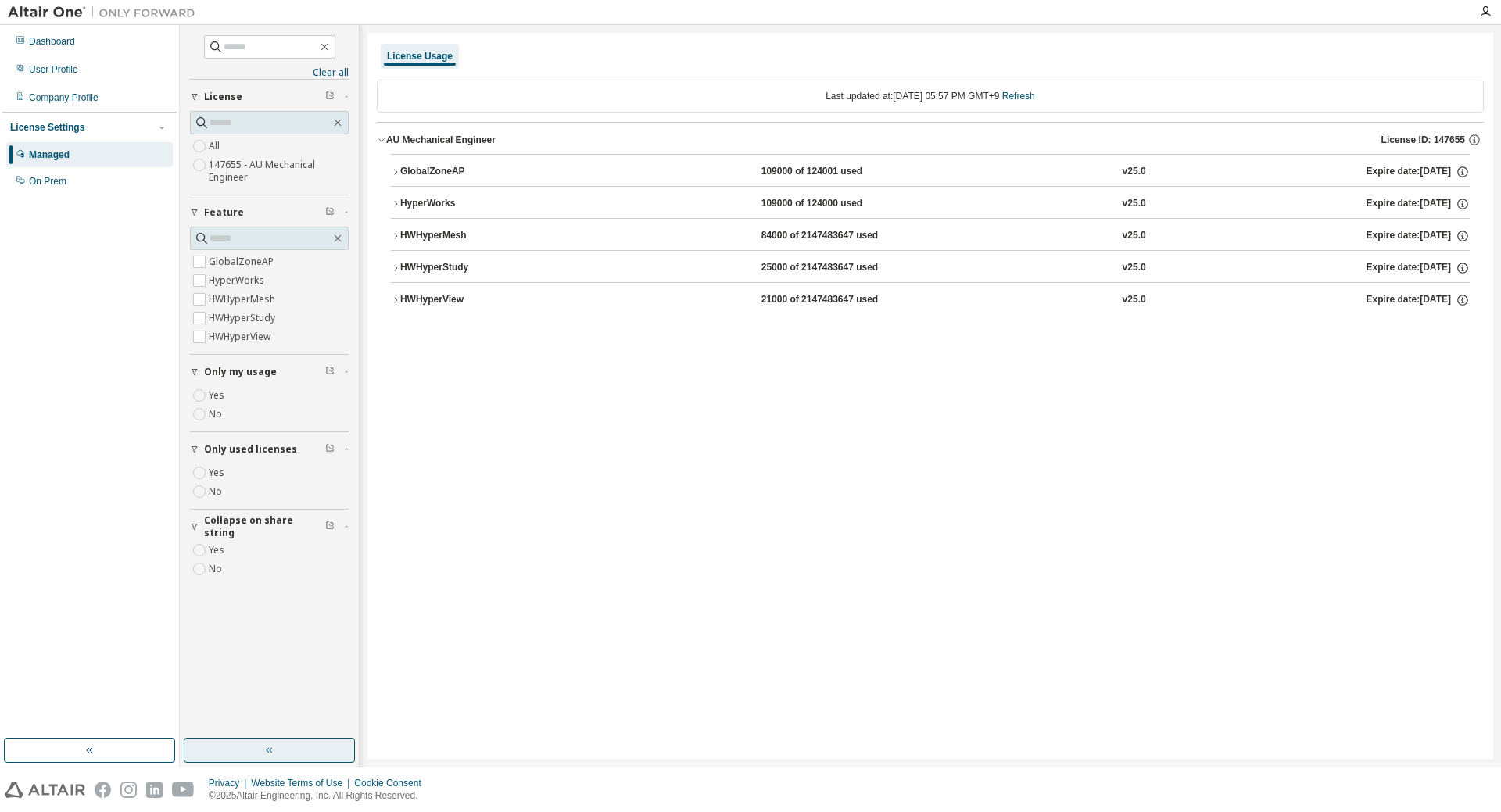
click at [436, 208] on div "HyperWorks" at bounding box center [471, 204] width 141 height 14
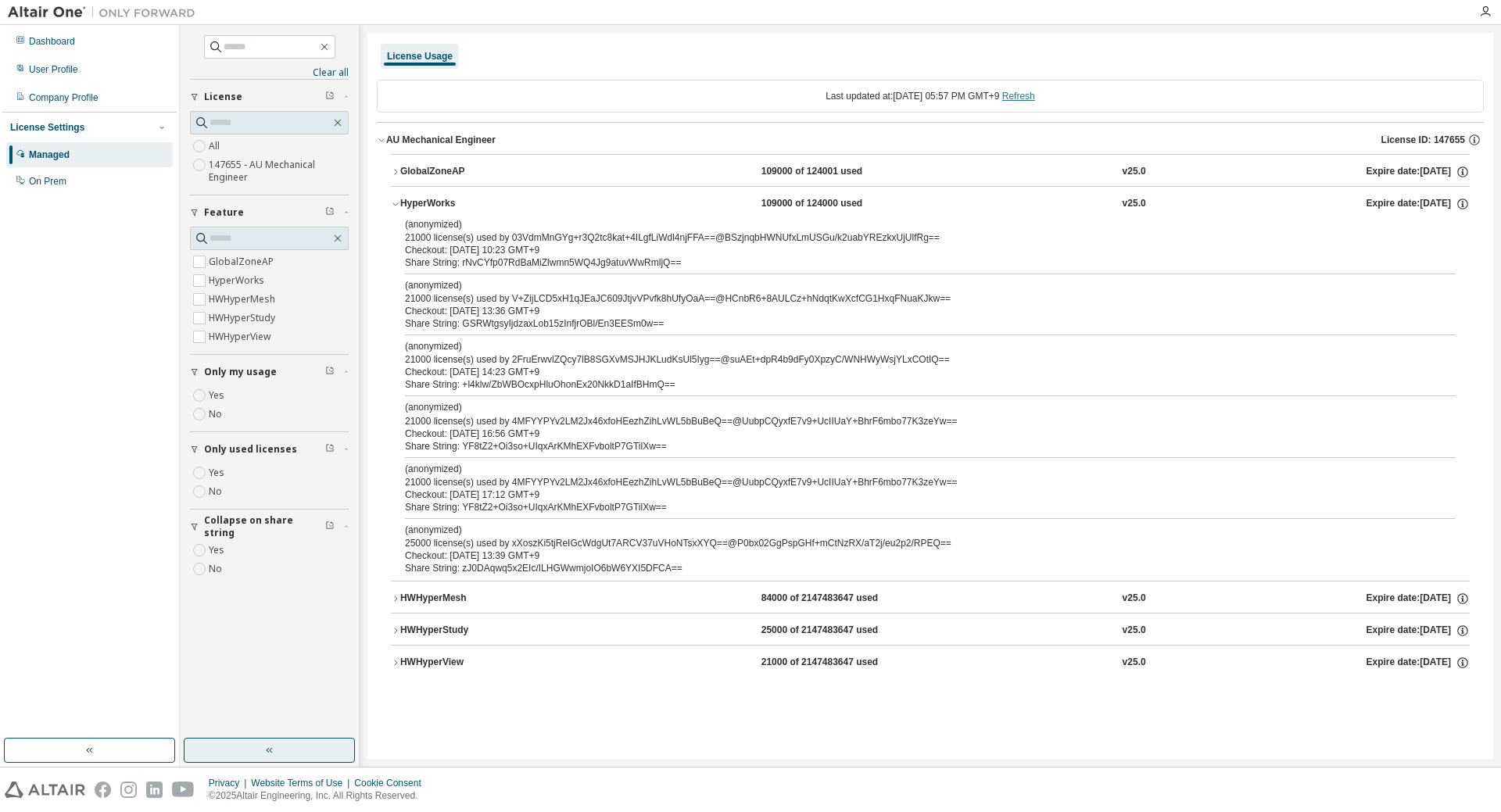
click at [1025, 101] on link "Refresh" at bounding box center [1019, 96] width 33 height 11
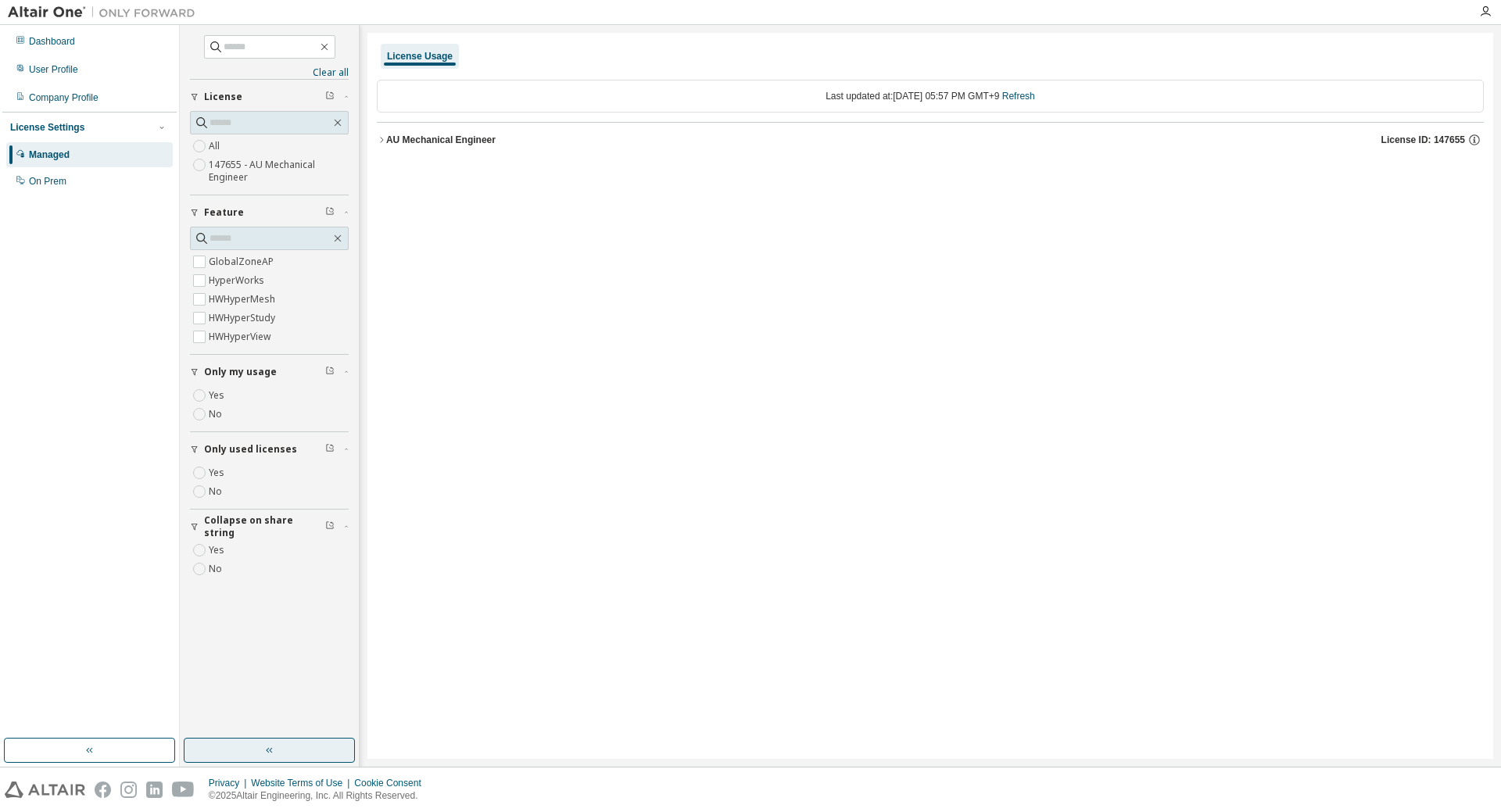
click at [397, 141] on div "AU Mechanical Engineer" at bounding box center [441, 140] width 110 height 12
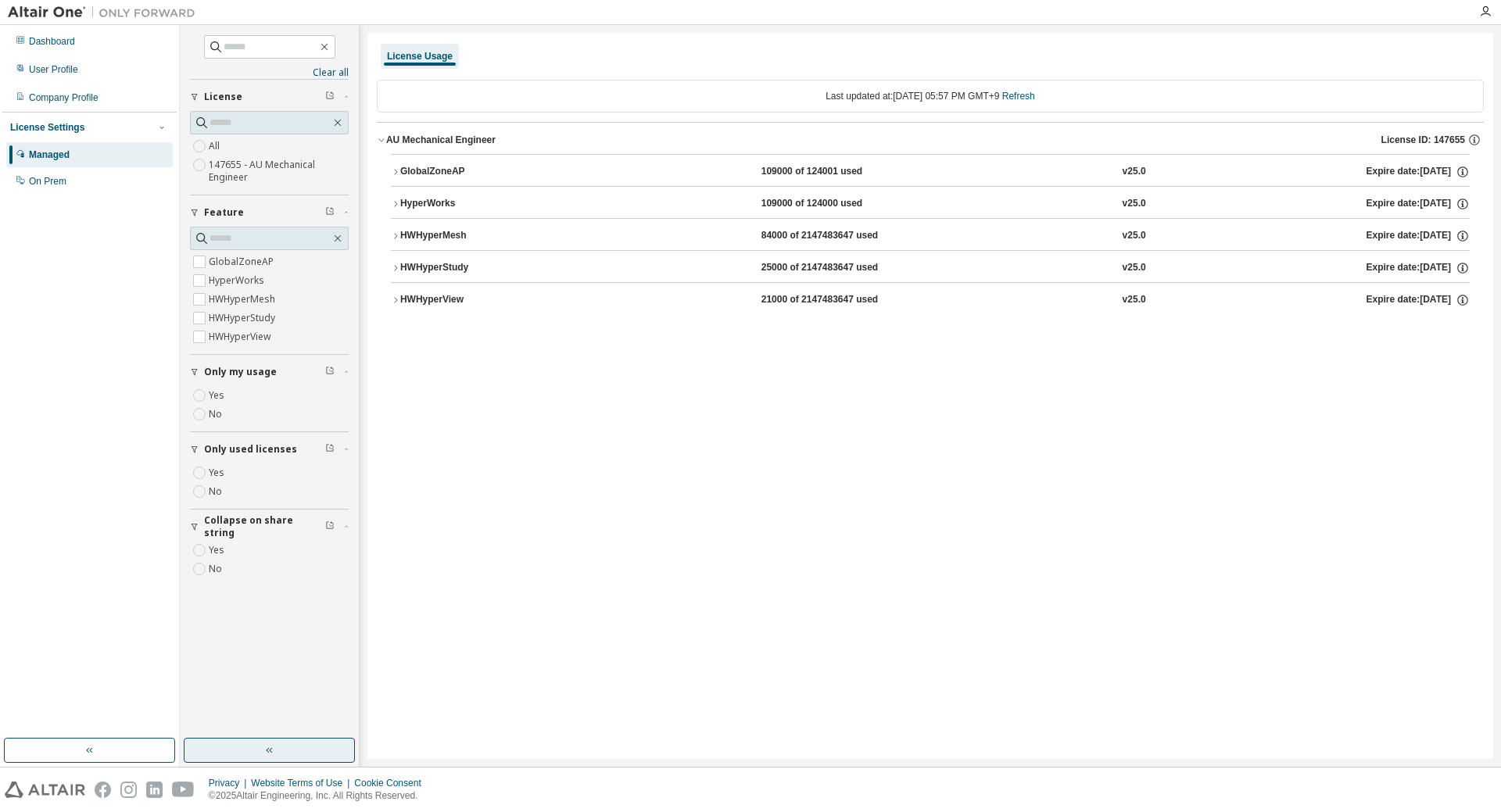
click at [438, 208] on div "HyperWorks" at bounding box center [471, 204] width 141 height 14
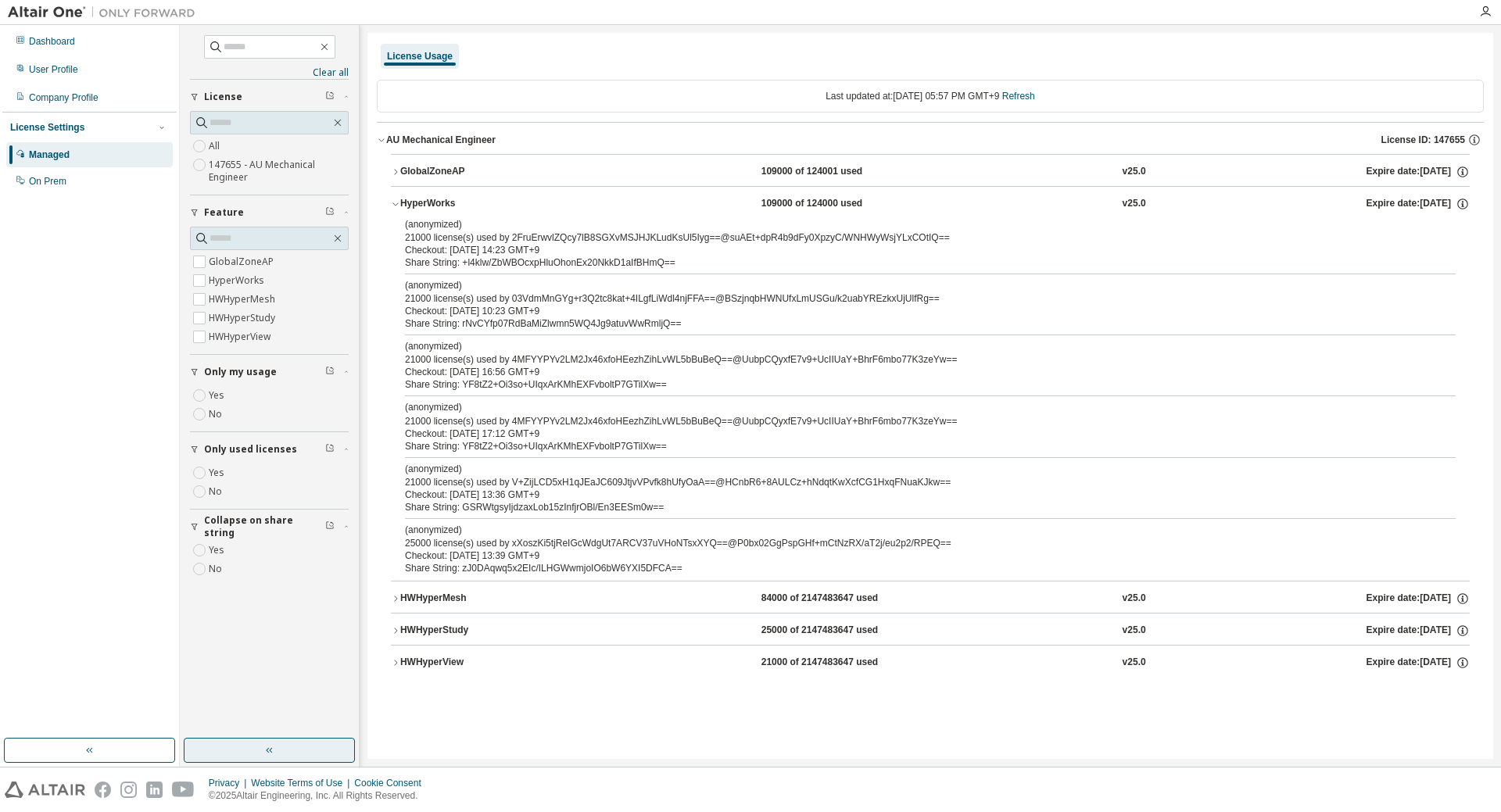
click at [428, 594] on div "HWHyperMesh" at bounding box center [471, 598] width 141 height 14
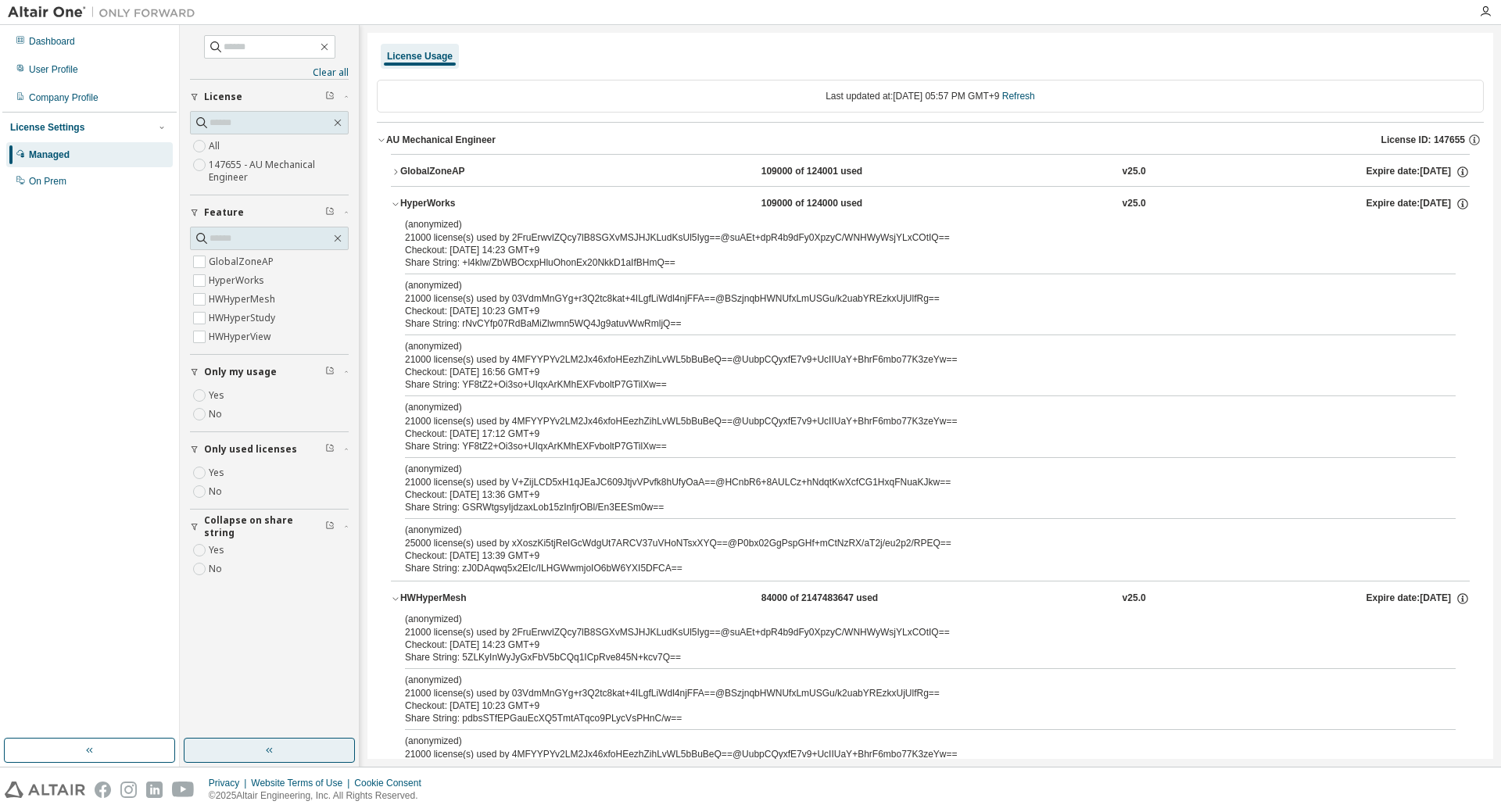
click at [428, 594] on div "HWHyperMesh" at bounding box center [471, 598] width 141 height 14
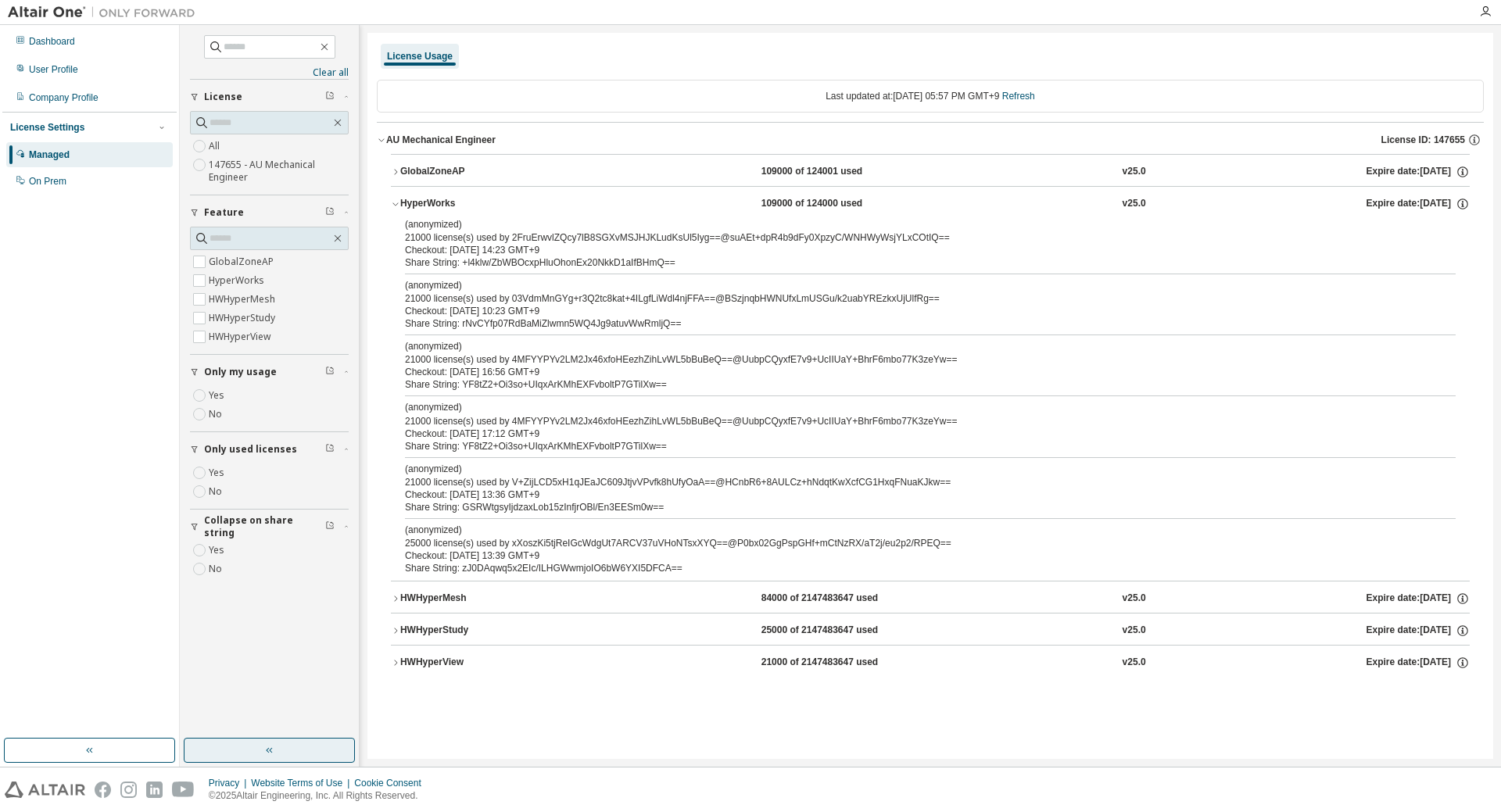
click at [419, 597] on div "HWHyperMesh" at bounding box center [471, 598] width 141 height 14
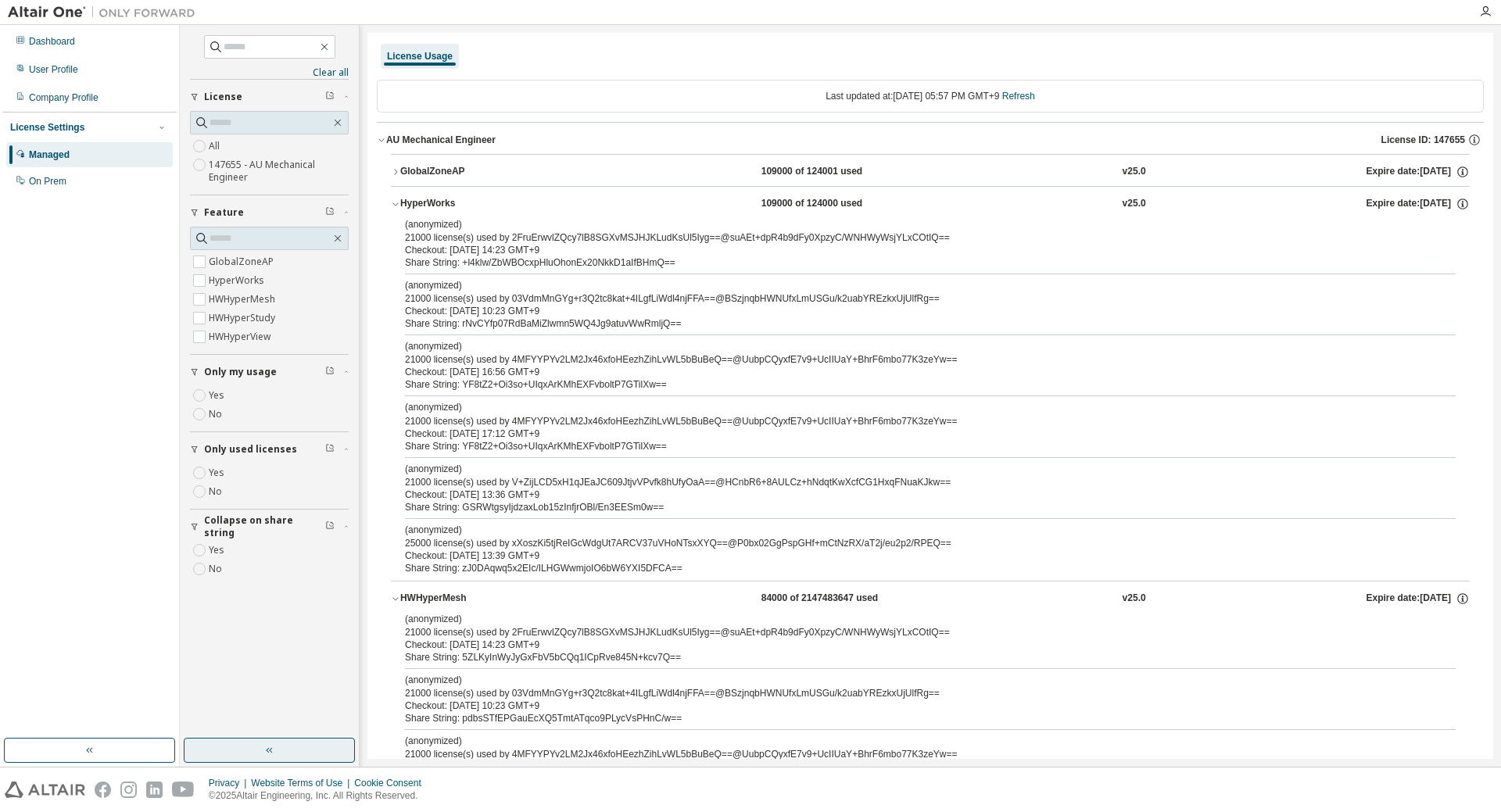
scroll to position [186, 0]
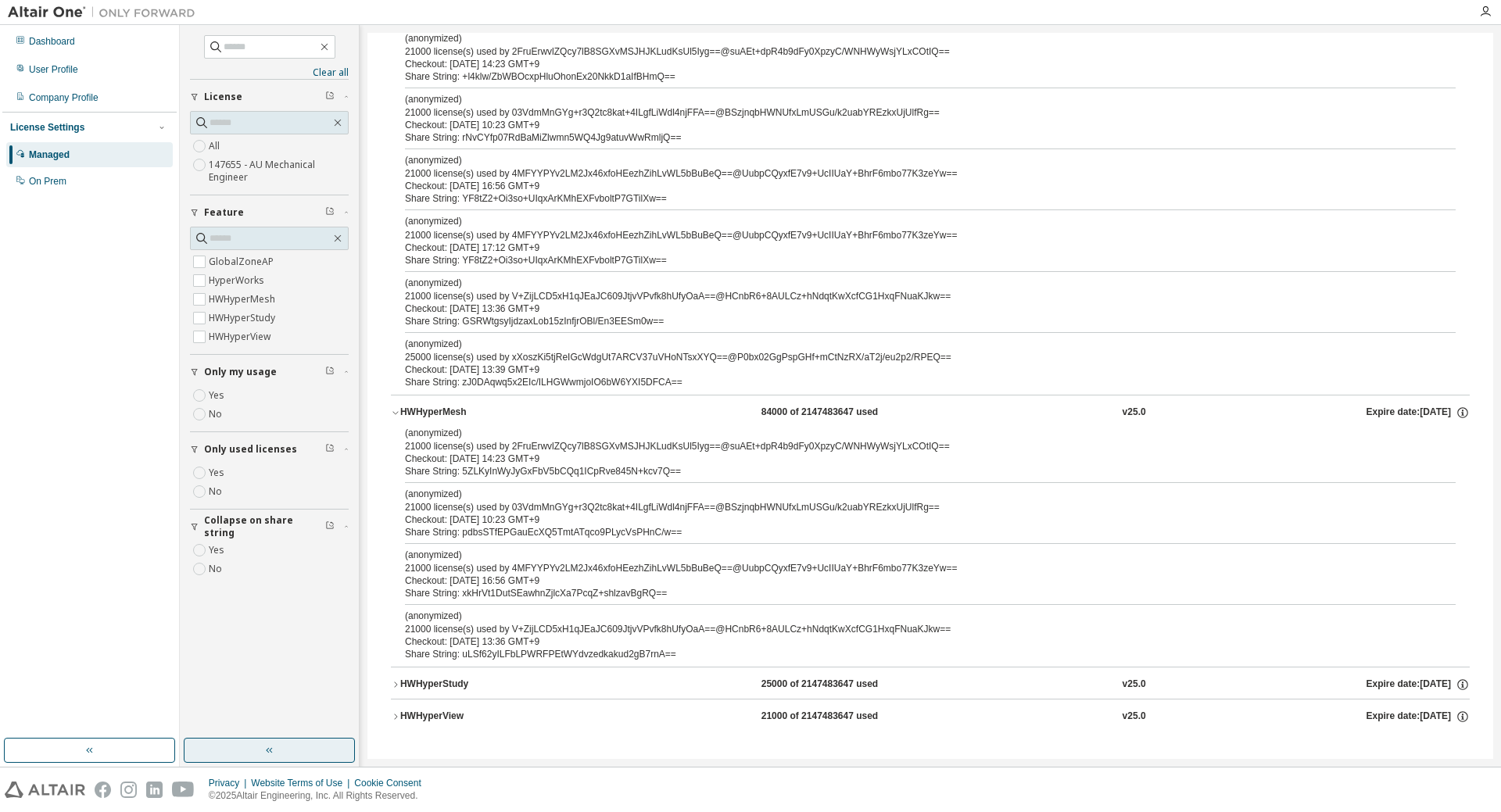
click at [427, 417] on div "HWHyperMesh" at bounding box center [471, 412] width 141 height 14
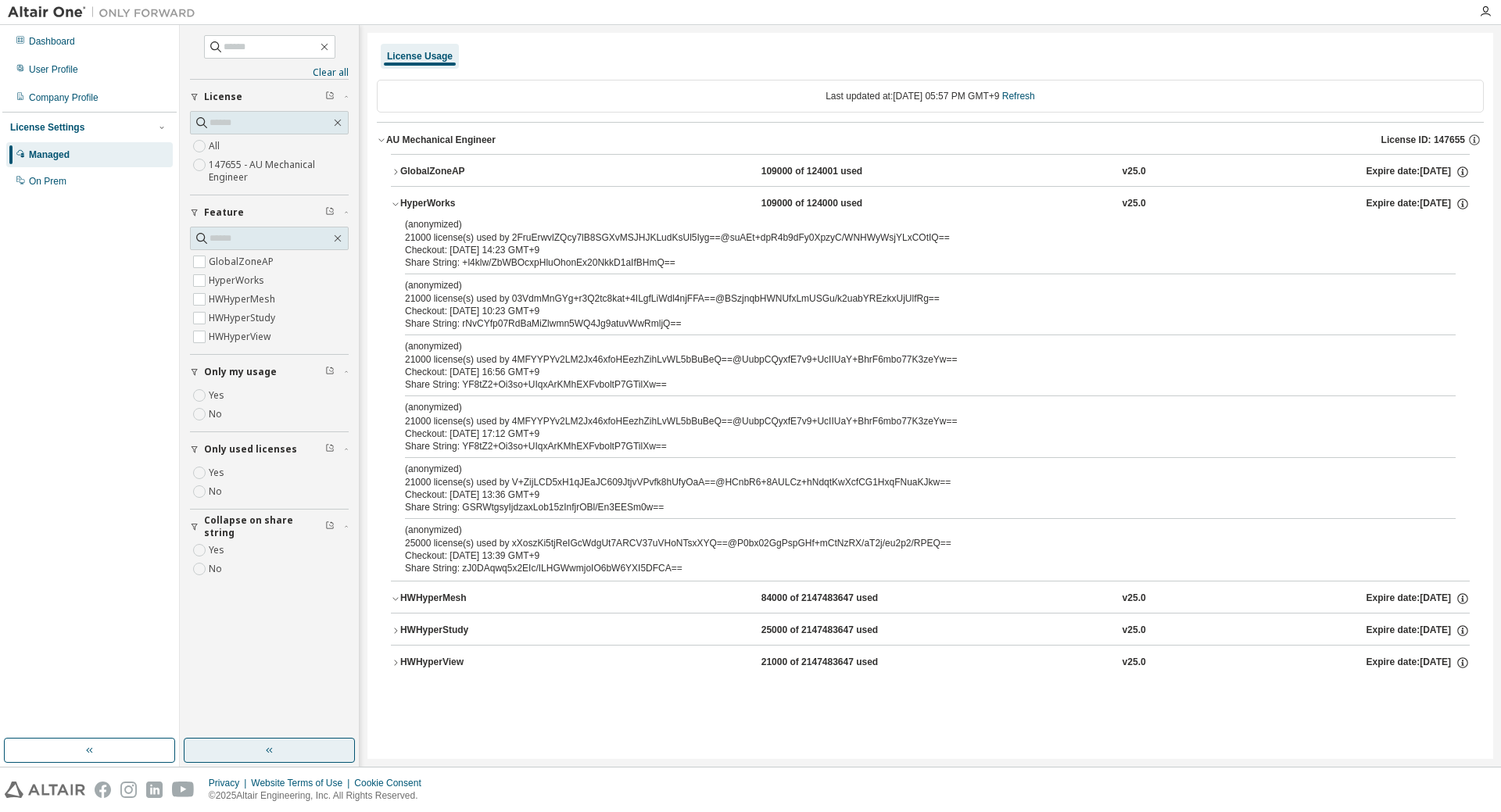
scroll to position [0, 0]
click at [408, 63] on div "License Usage" at bounding box center [420, 56] width 78 height 25
click at [1030, 95] on link "Refresh" at bounding box center [1019, 96] width 33 height 11
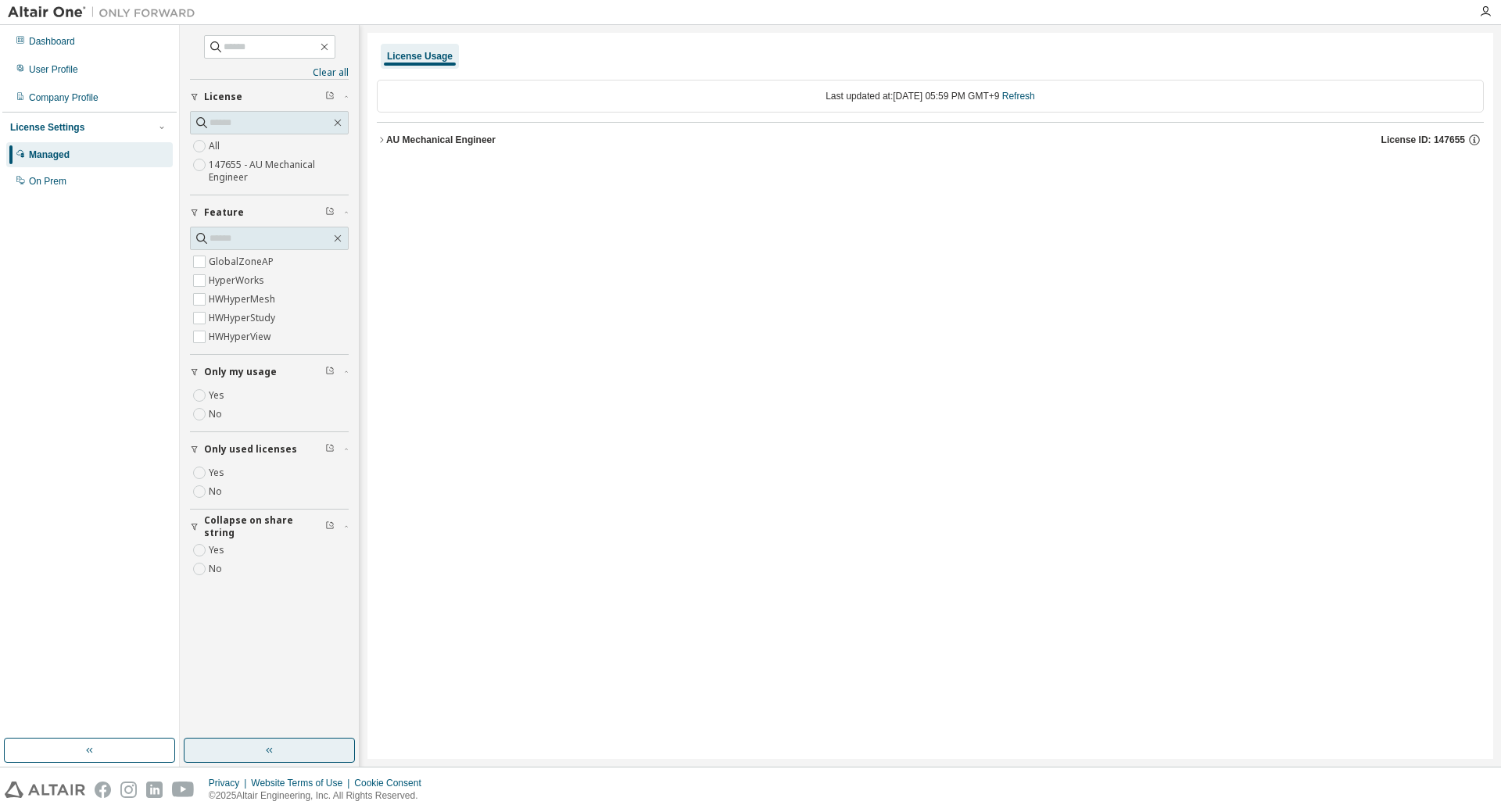
click at [384, 143] on icon "button" at bounding box center [382, 139] width 10 height 10
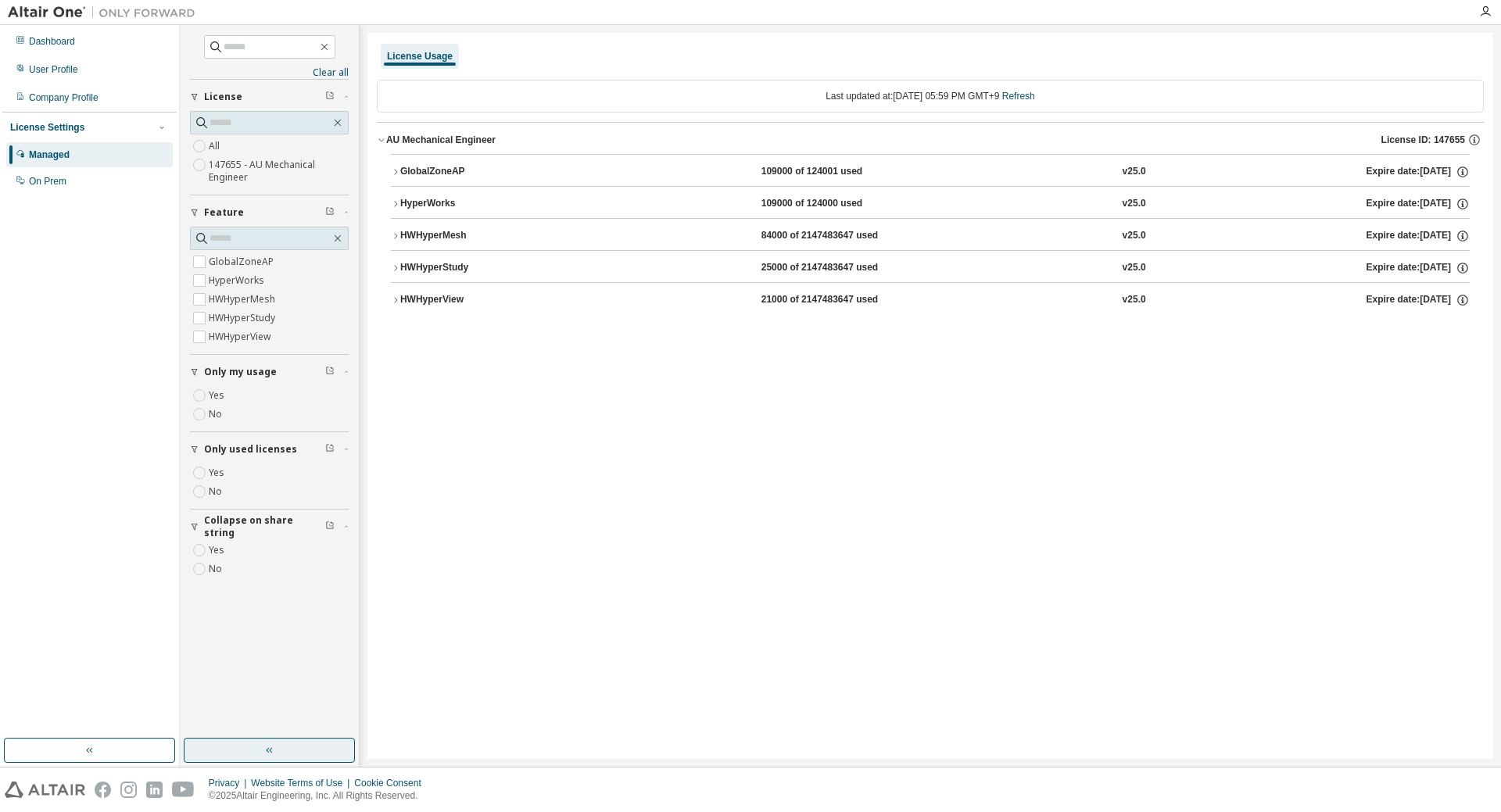
click at [395, 203] on icon "button" at bounding box center [395, 203] width 10 height 10
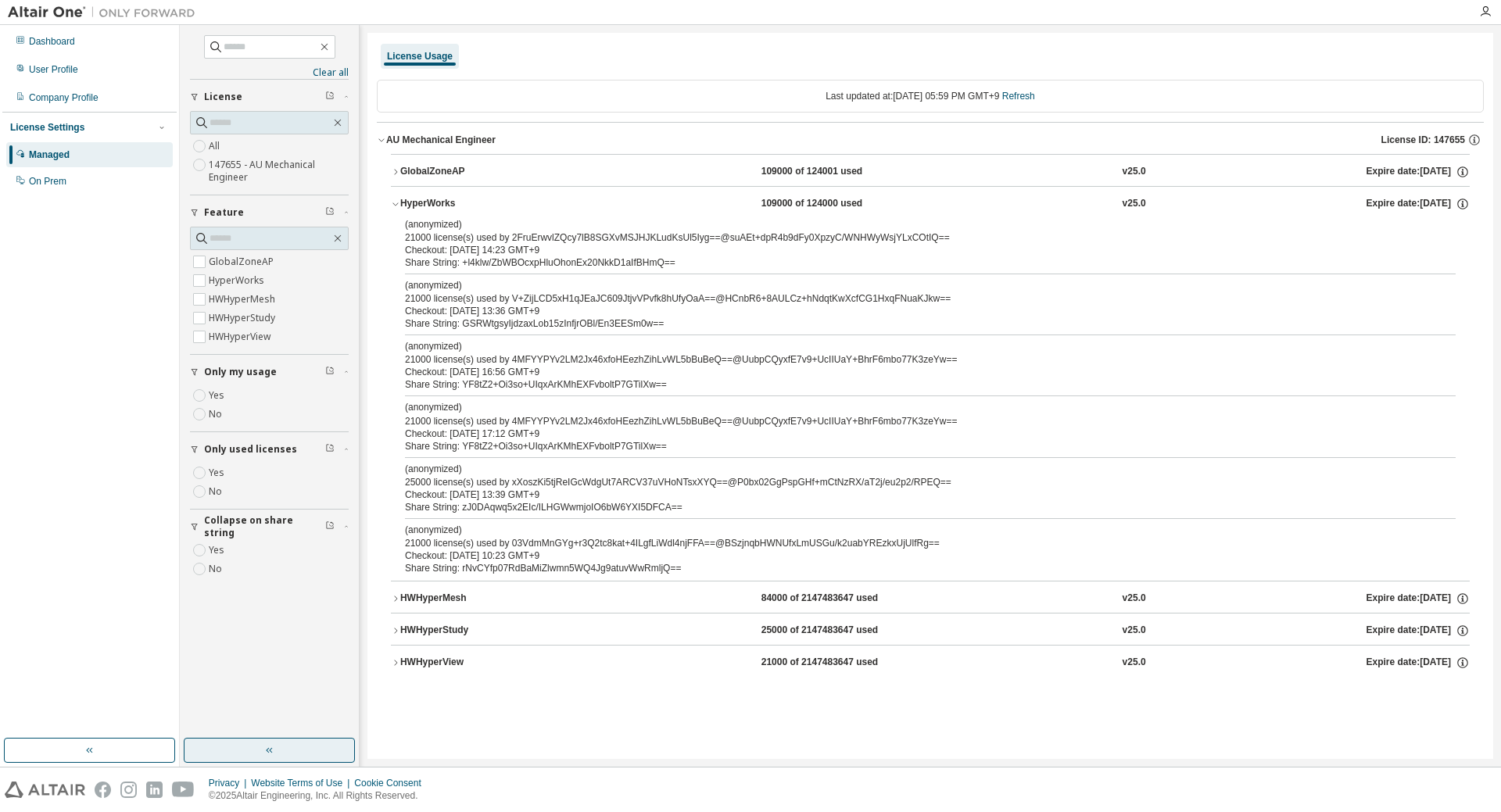
click at [393, 601] on icon "button" at bounding box center [395, 598] width 10 height 10
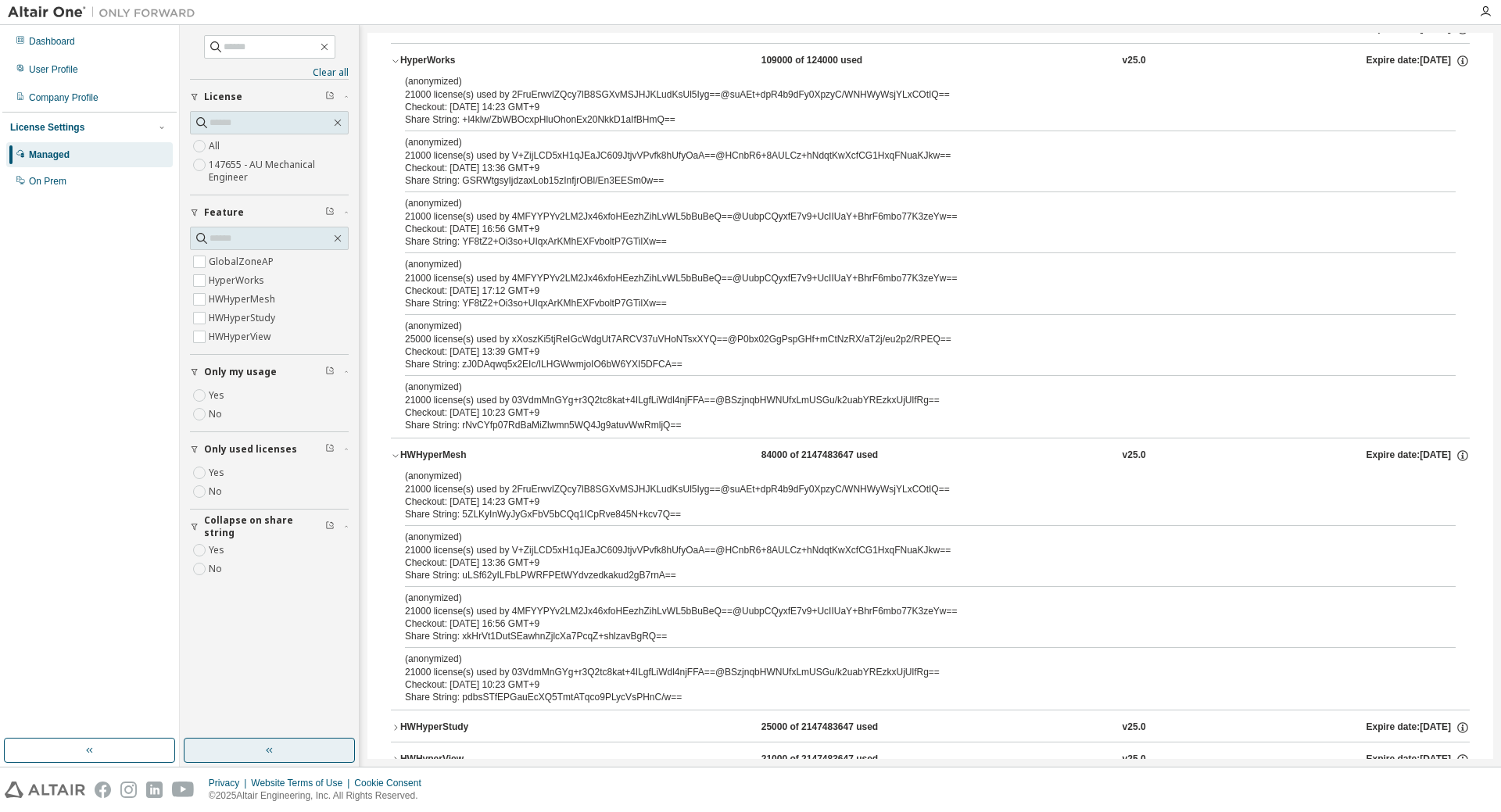
scroll to position [186, 0]
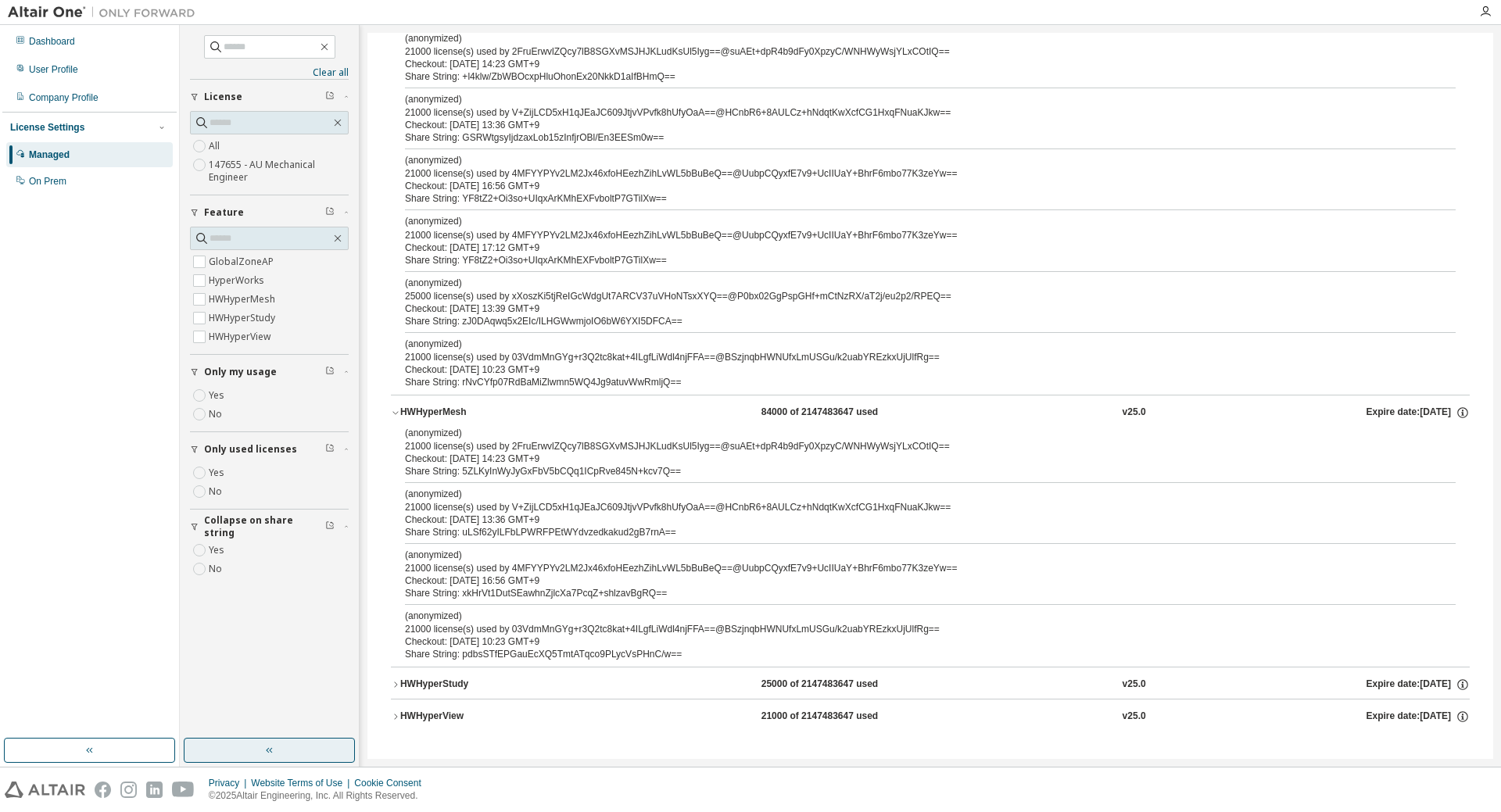
click at [396, 686] on icon "button" at bounding box center [395, 684] width 10 height 10
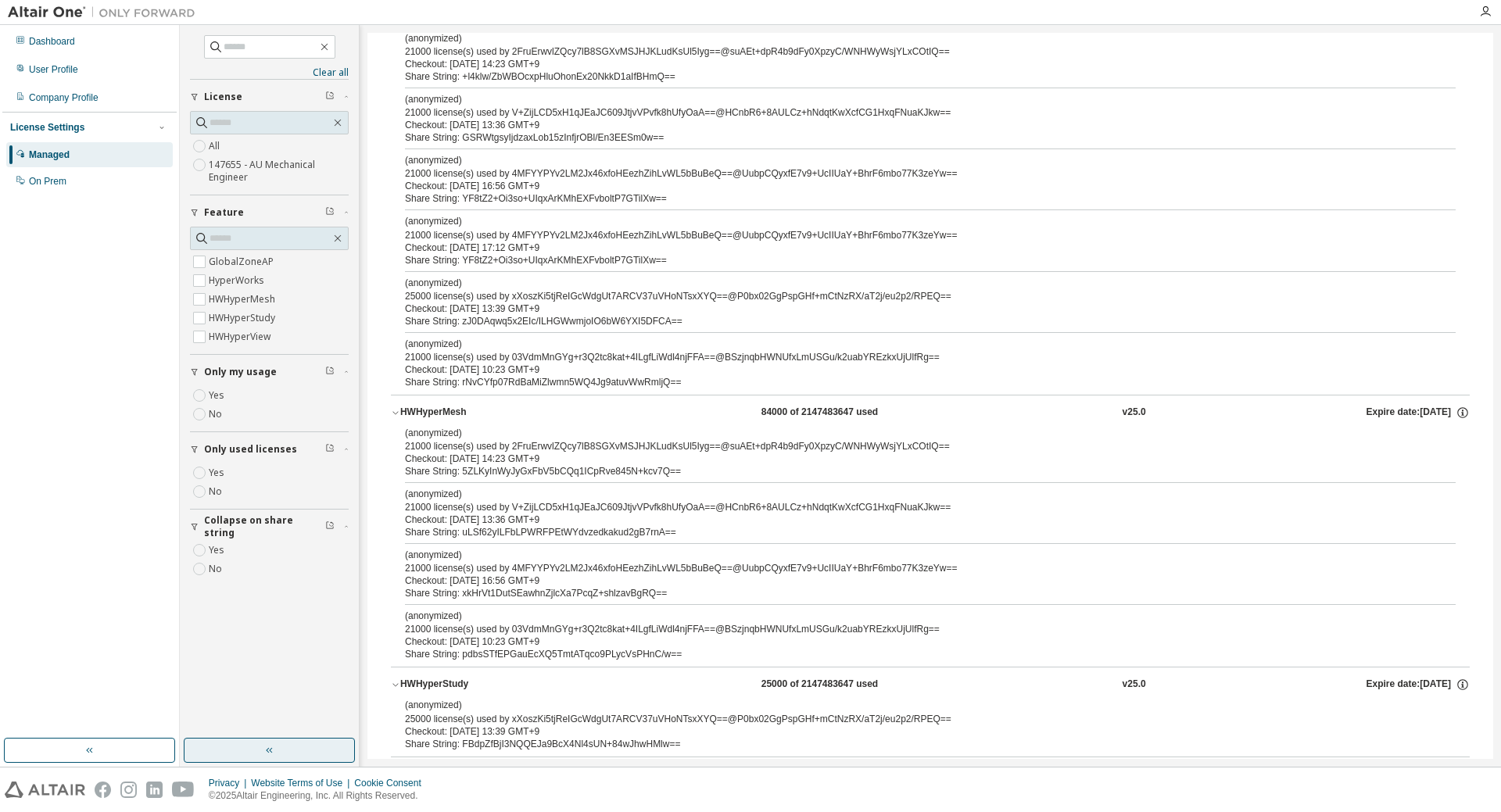
scroll to position [244, 0]
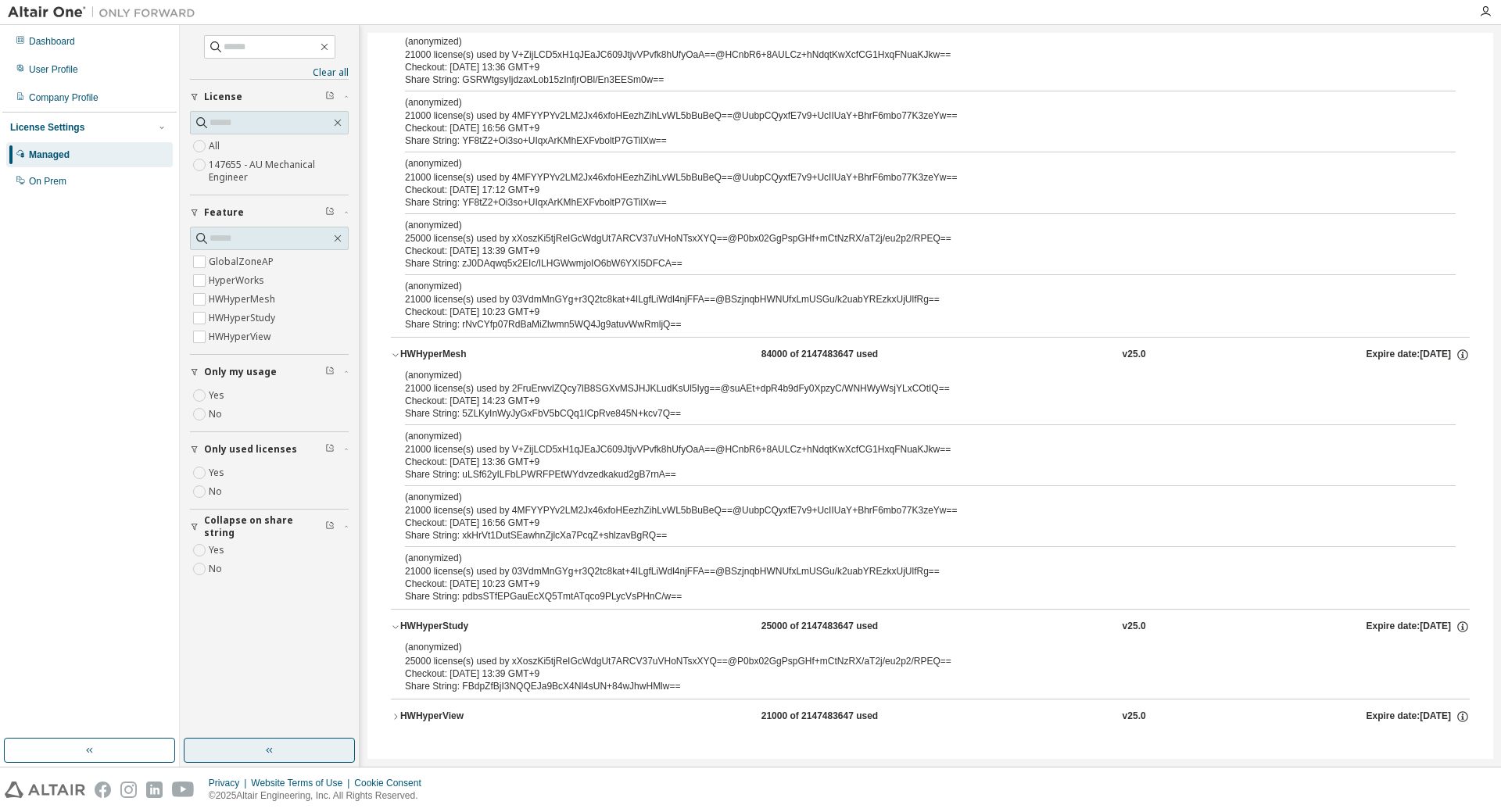
click at [394, 709] on button "HWHyperView 21000 of 2147483647 used v25.0 Expire date: 2025-10-20" at bounding box center [930, 717] width 1079 height 35
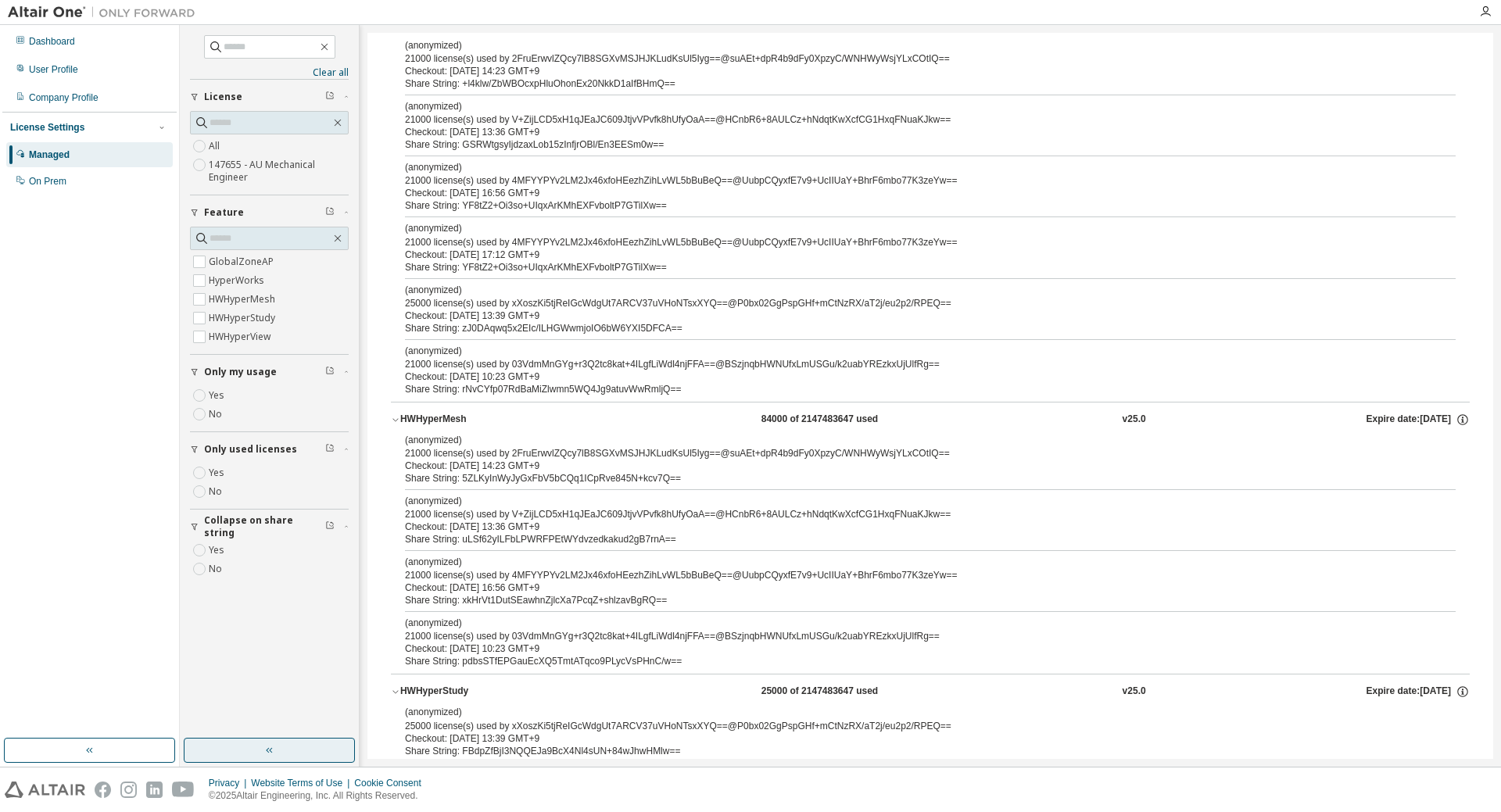
scroll to position [0, 0]
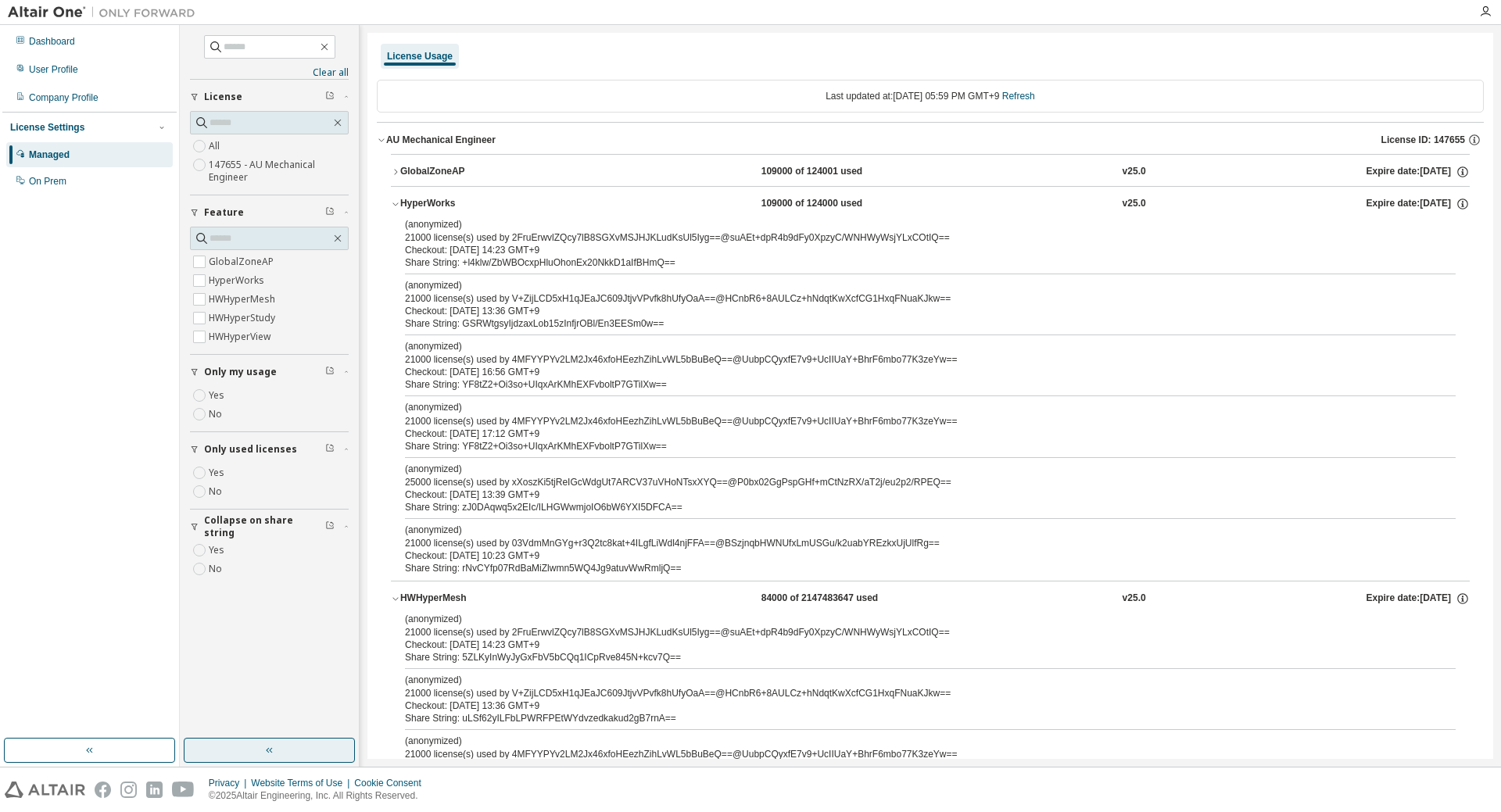
click at [56, 157] on div "Managed" at bounding box center [48, 155] width 41 height 12
click at [58, 16] on img at bounding box center [106, 12] width 196 height 16
click at [58, 11] on img at bounding box center [106, 12] width 196 height 16
click at [151, 4] on img at bounding box center [106, 12] width 196 height 16
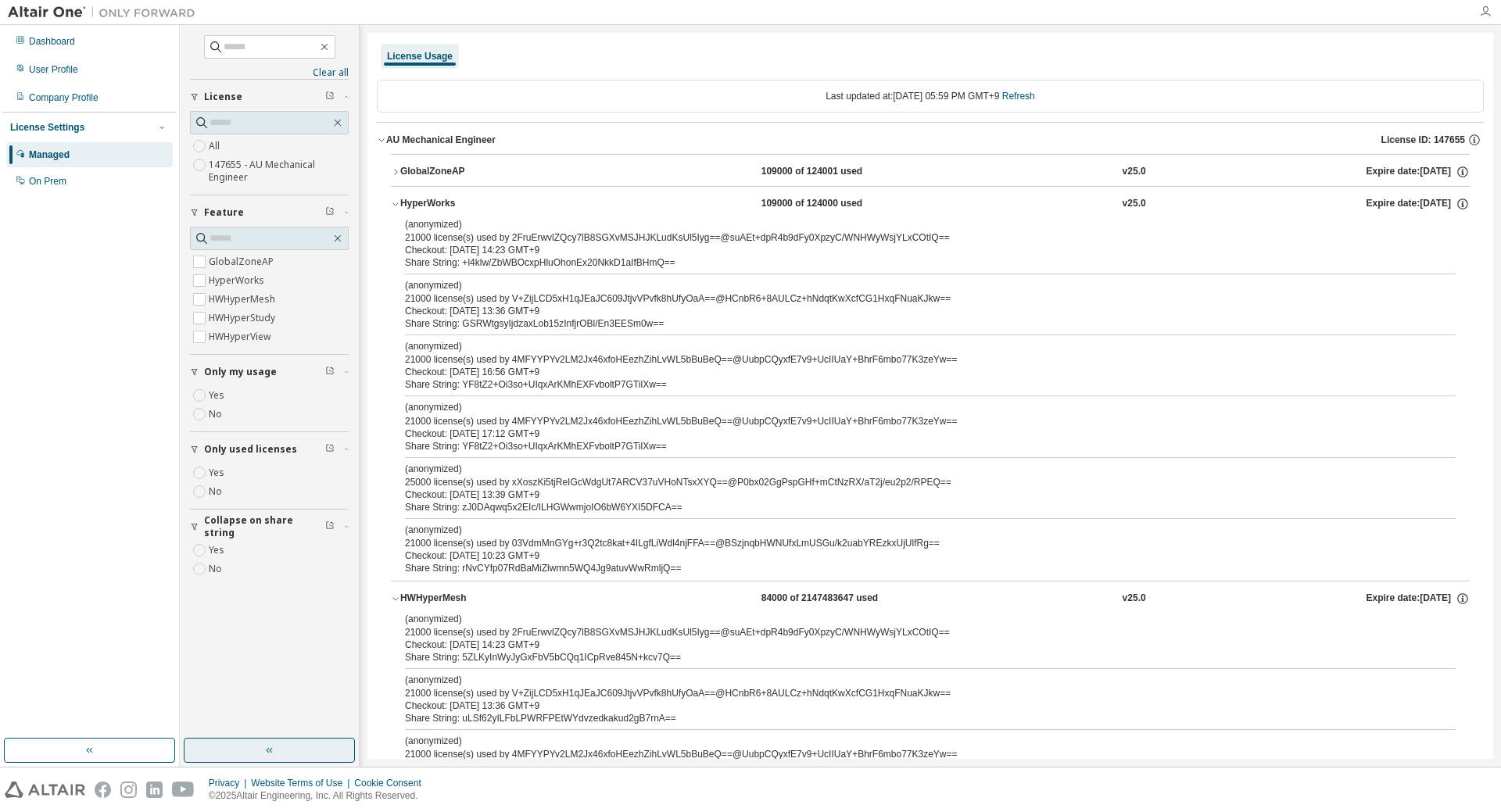
click at [1486, 11] on icon "button" at bounding box center [1485, 11] width 12 height 12
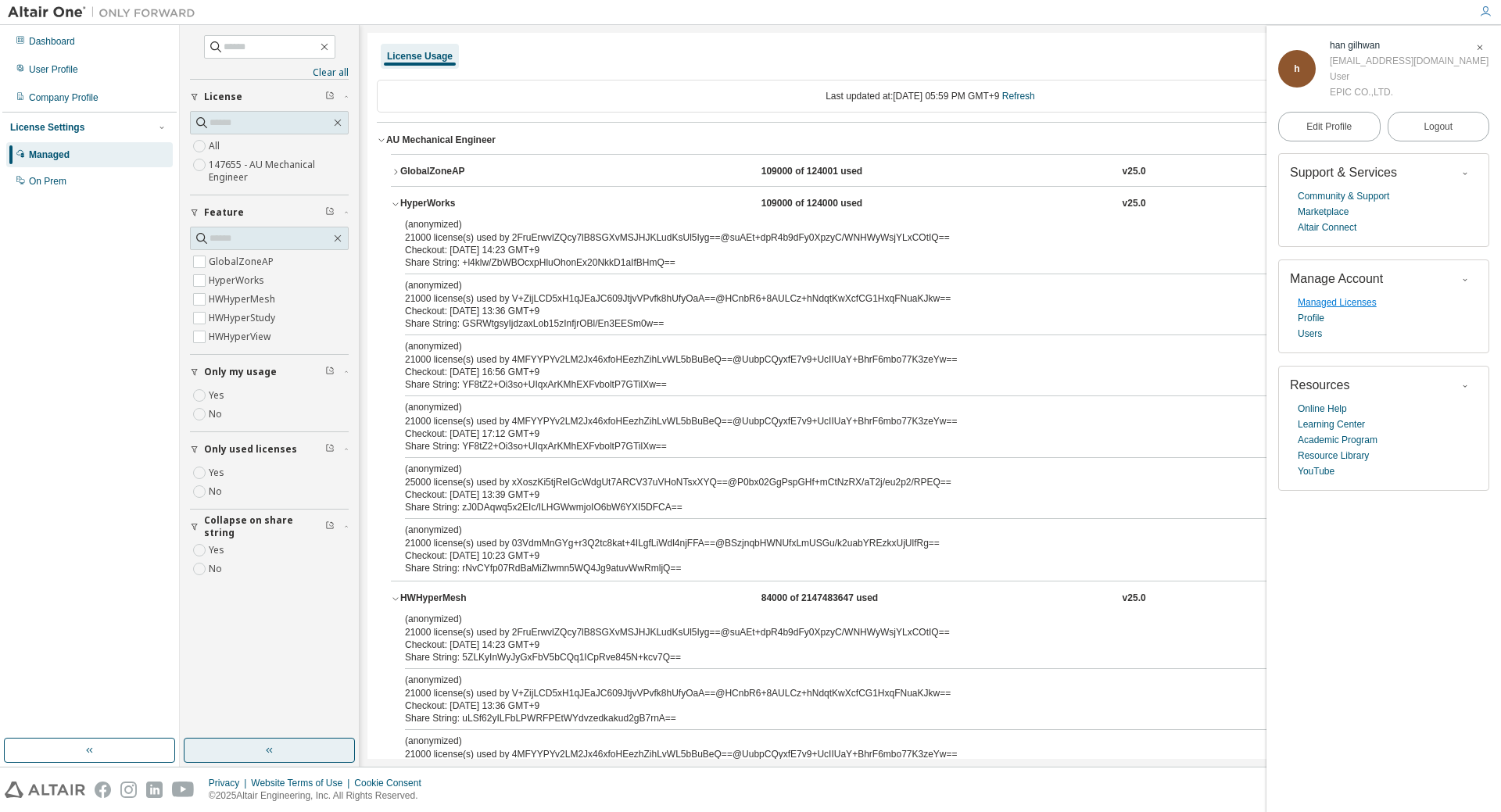
click at [1322, 305] on link "Managed Licenses" at bounding box center [1337, 303] width 79 height 16
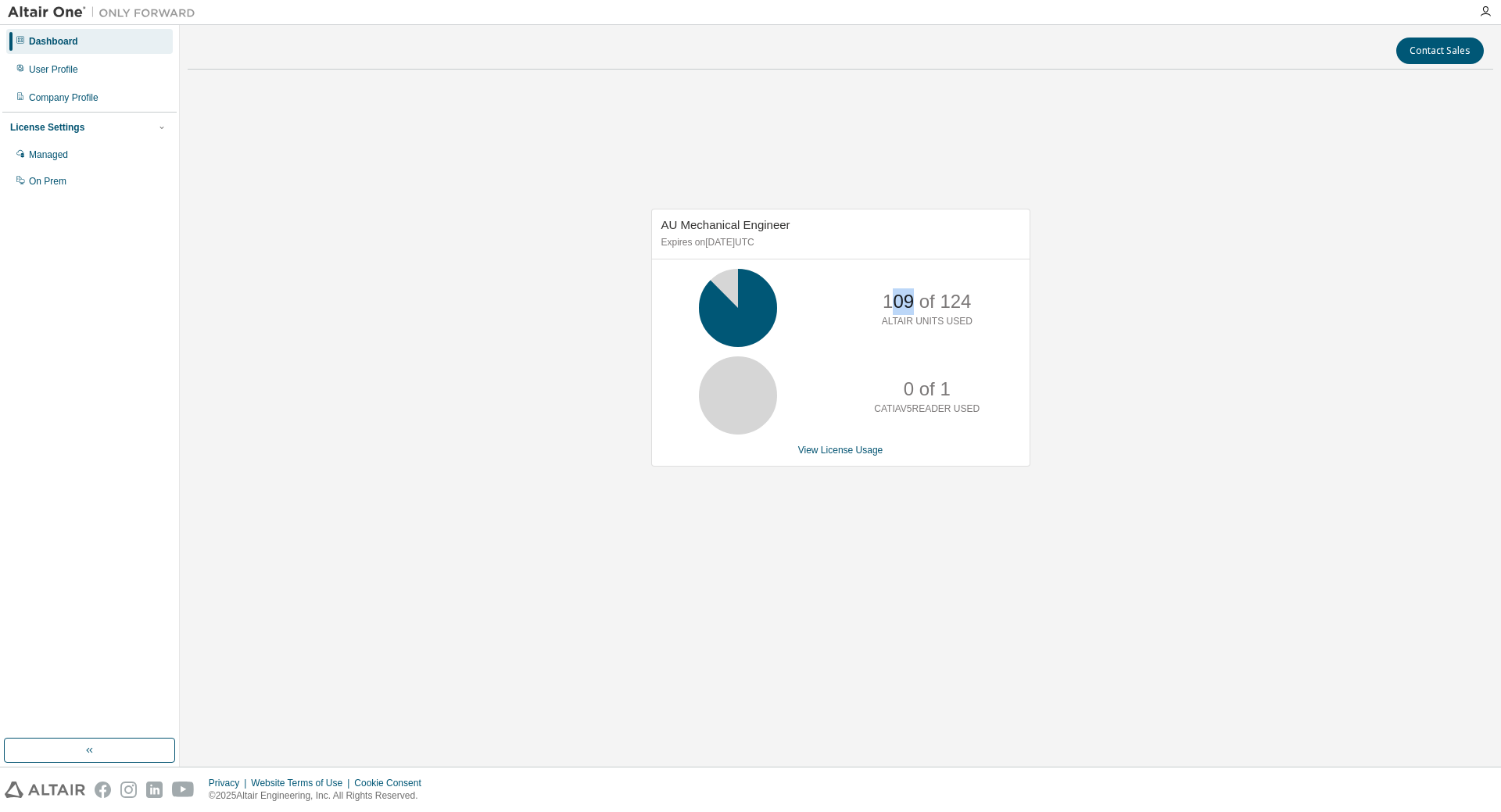
drag, startPoint x: 895, startPoint y: 305, endPoint x: 908, endPoint y: 305, distance: 13.0
click at [908, 305] on p "109 of 124" at bounding box center [927, 302] width 88 height 27
click at [901, 290] on p "109 of 124" at bounding box center [927, 302] width 88 height 27
